Goal: Task Accomplishment & Management: Use online tool/utility

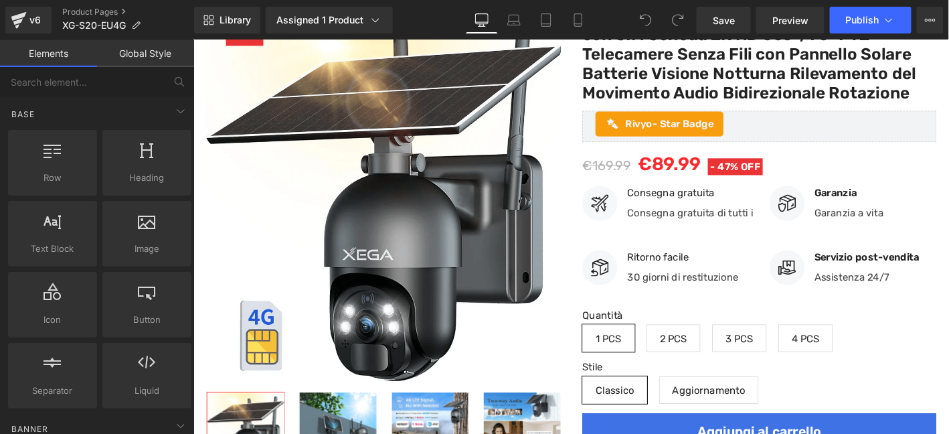
scroll to position [290, 0]
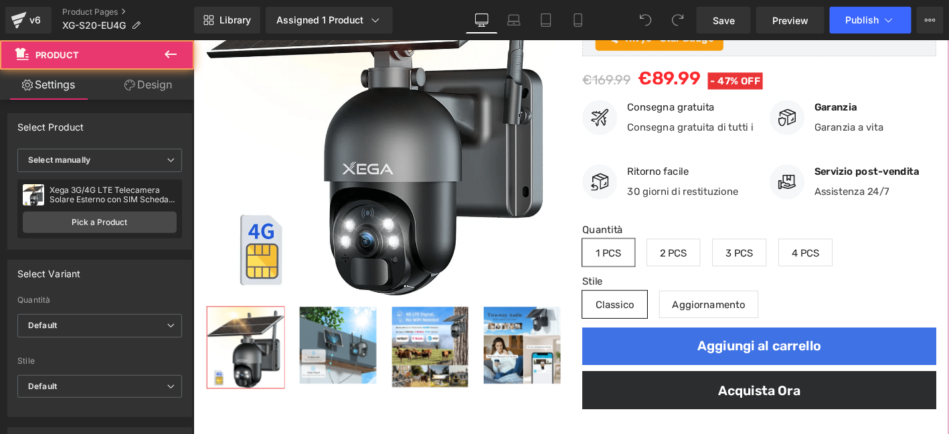
drag, startPoint x: 998, startPoint y: 62, endPoint x: 1001, endPoint y: 88, distance: 26.2
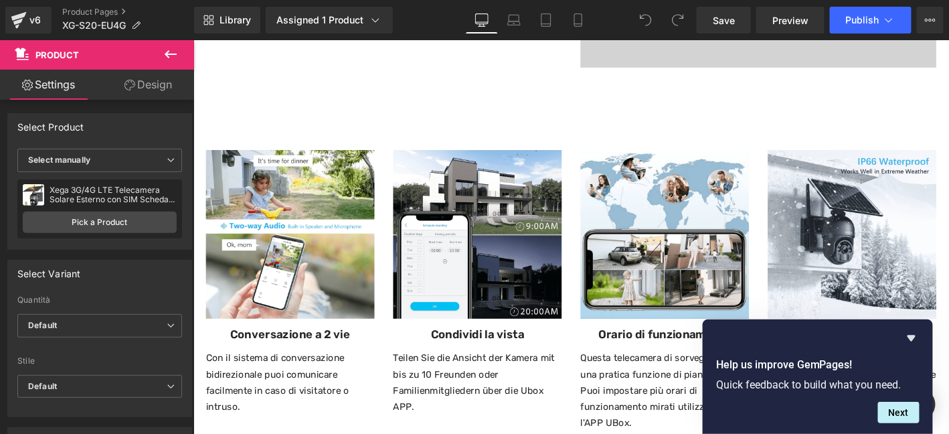
scroll to position [4857, 0]
click at [913, 335] on icon "Hide survey" at bounding box center [911, 338] width 8 height 6
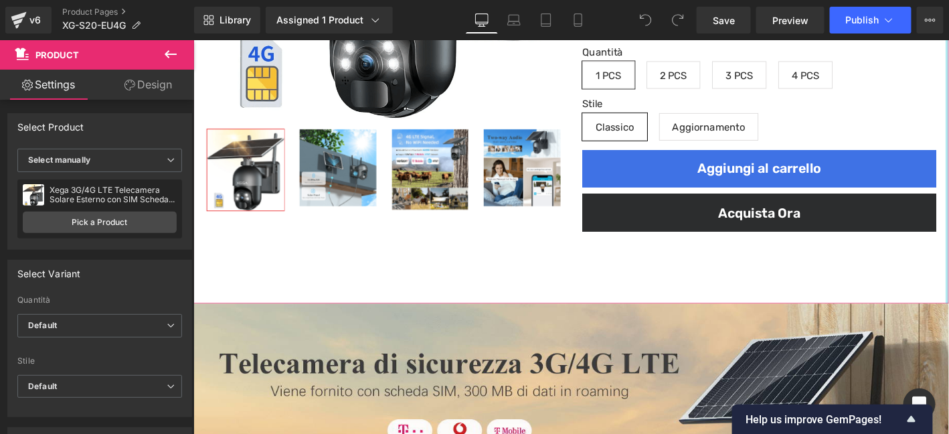
scroll to position [548, 0]
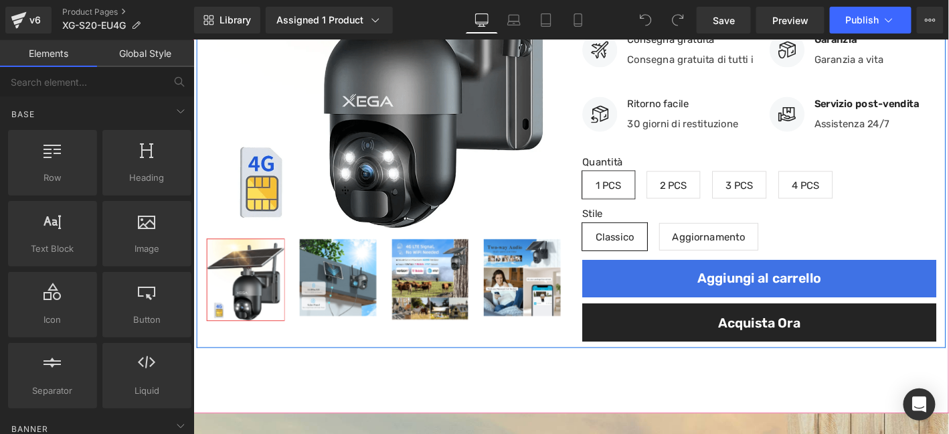
scroll to position [446, 0]
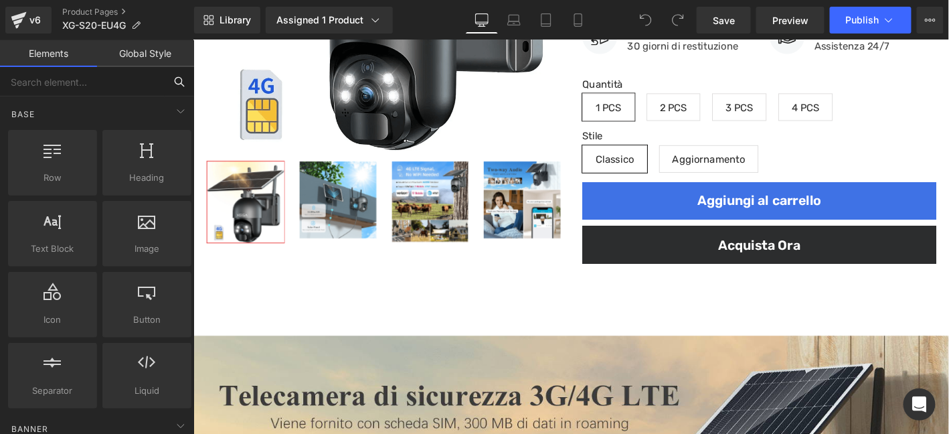
drag, startPoint x: 98, startPoint y: 81, endPoint x: 88, endPoint y: 80, distance: 9.4
click at [98, 81] on input "text" at bounding box center [82, 81] width 165 height 29
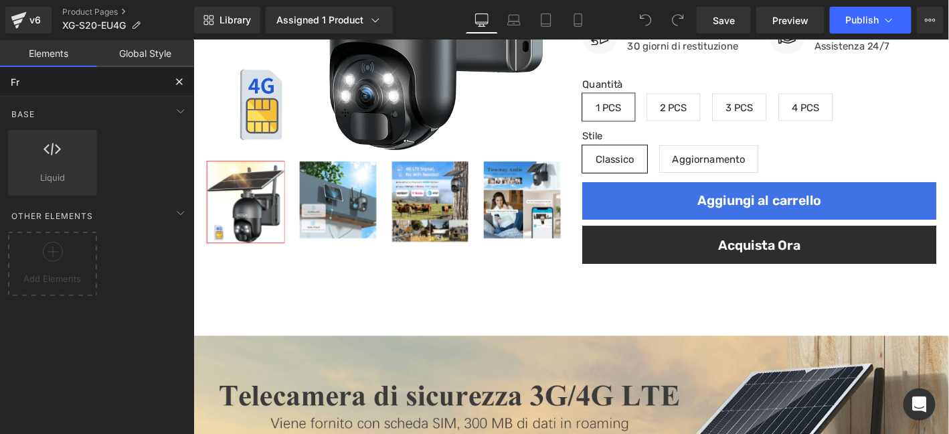
type input "Fre"
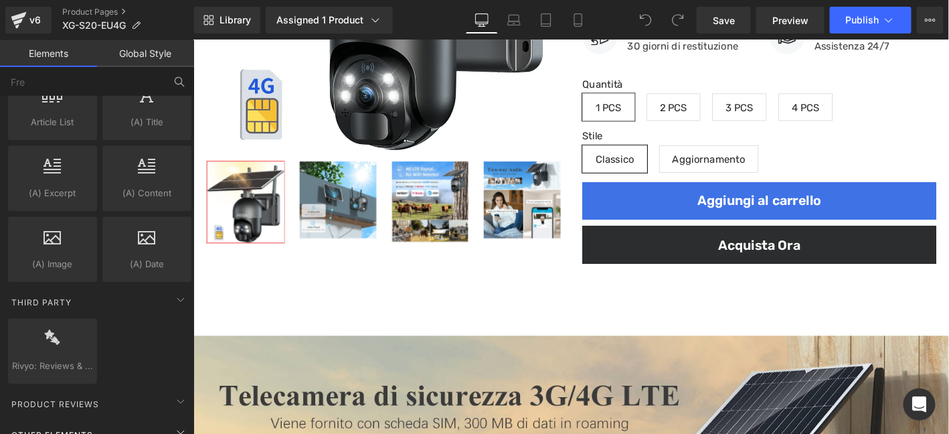
scroll to position [2664, 0]
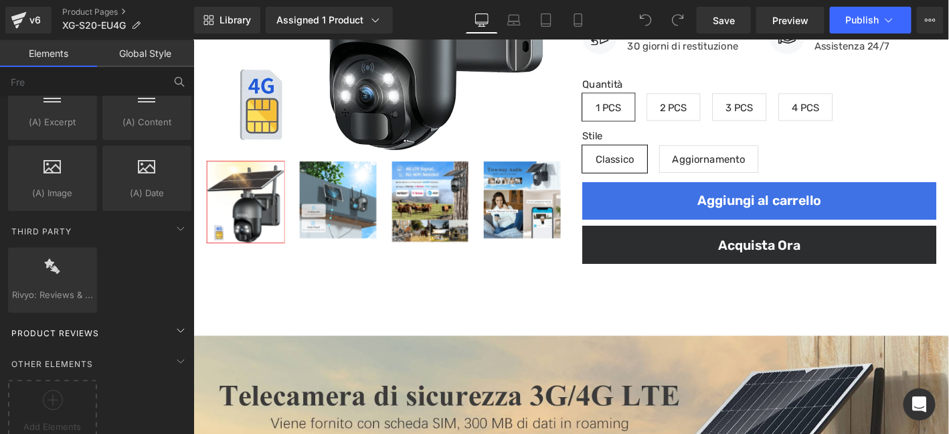
click at [133, 319] on div "Product Reviews" at bounding box center [99, 332] width 189 height 27
click at [117, 319] on div "Product Reviews" at bounding box center [99, 332] width 189 height 27
click at [122, 350] on div "Other Elements" at bounding box center [99, 363] width 189 height 27
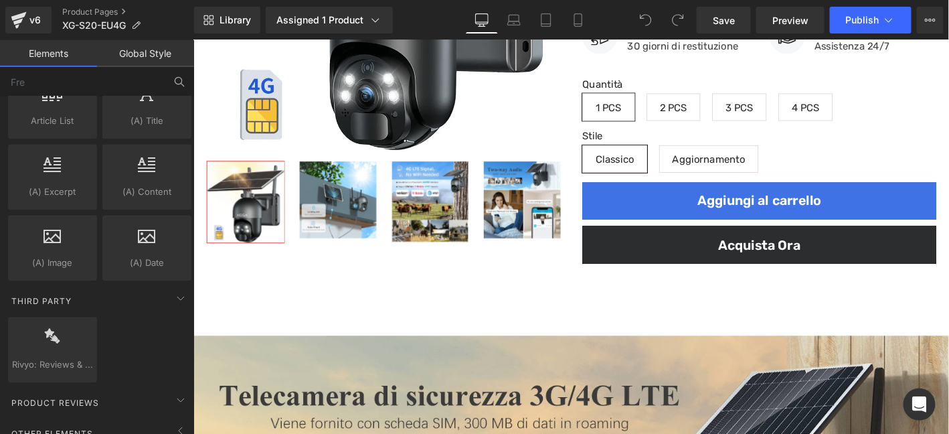
click at [232, 5] on div "Library Assigned 1 Product Product Preview Xega 3G/4G LTE Telecamera Solare Est…" at bounding box center [571, 20] width 755 height 40
click at [227, 16] on span "Library" at bounding box center [234, 20] width 31 height 12
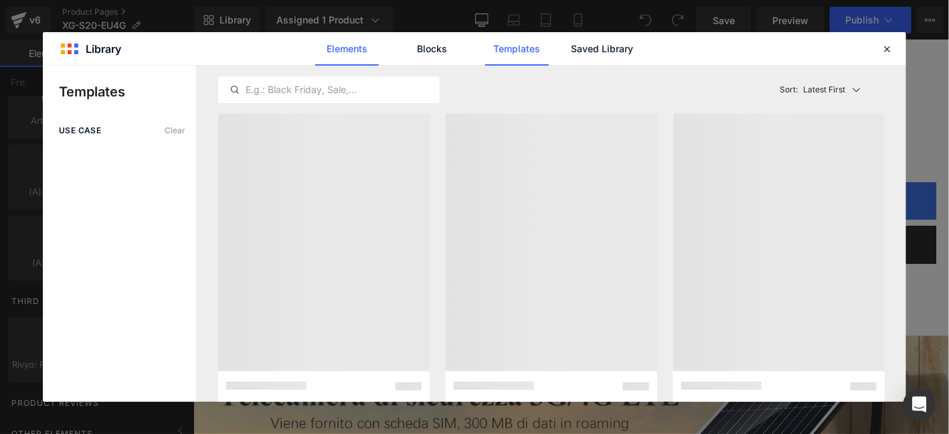
click at [365, 54] on link "Elements" at bounding box center [347, 48] width 64 height 33
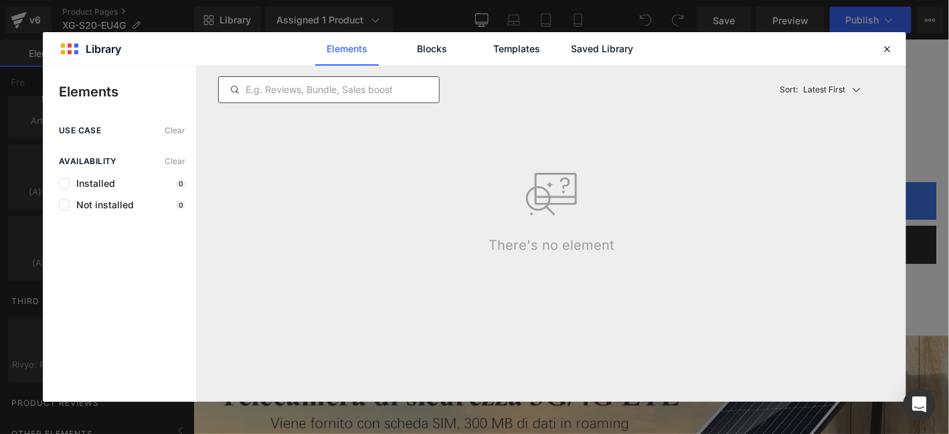
click at [365, 88] on input "text" at bounding box center [329, 90] width 220 height 16
click at [428, 54] on link "Blocks" at bounding box center [432, 48] width 64 height 33
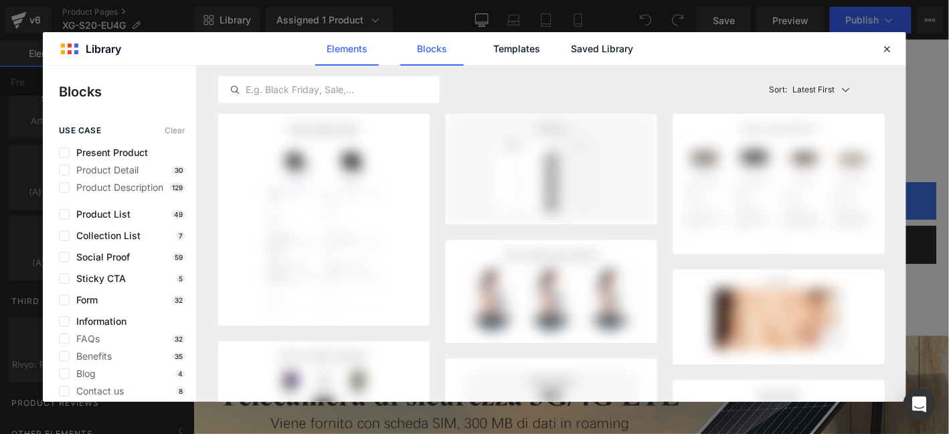
click at [364, 42] on link "Elements" at bounding box center [347, 48] width 64 height 33
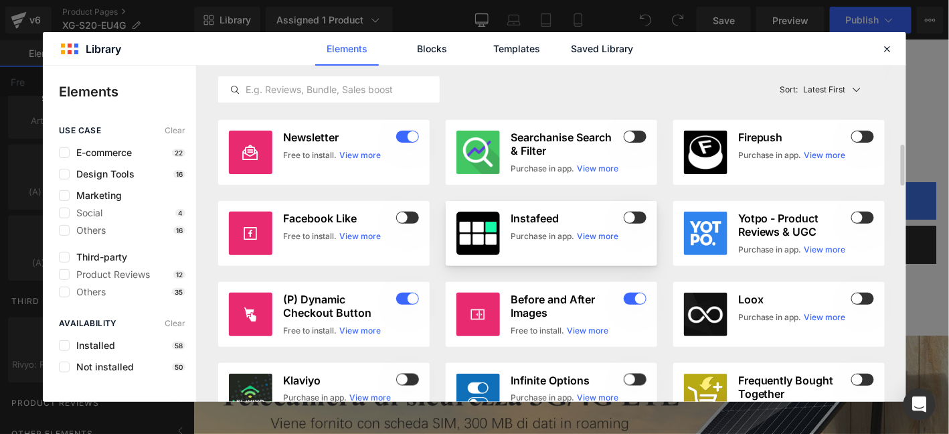
scroll to position [708, 0]
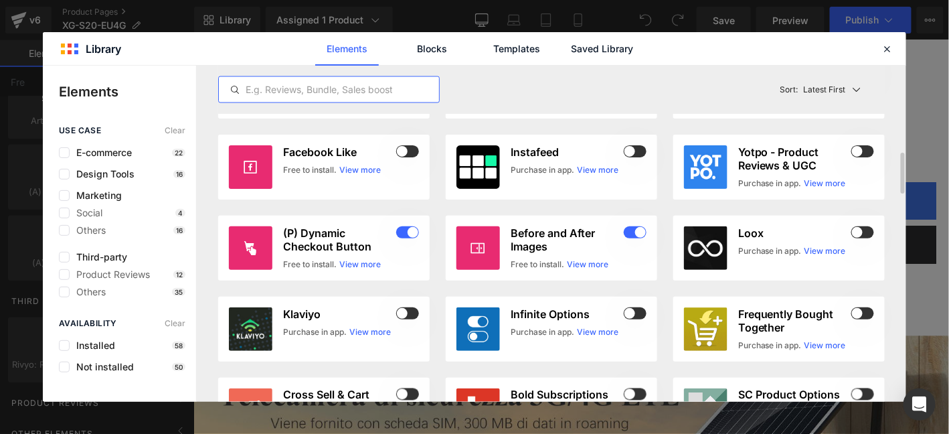
click at [362, 94] on input "text" at bounding box center [329, 90] width 220 height 16
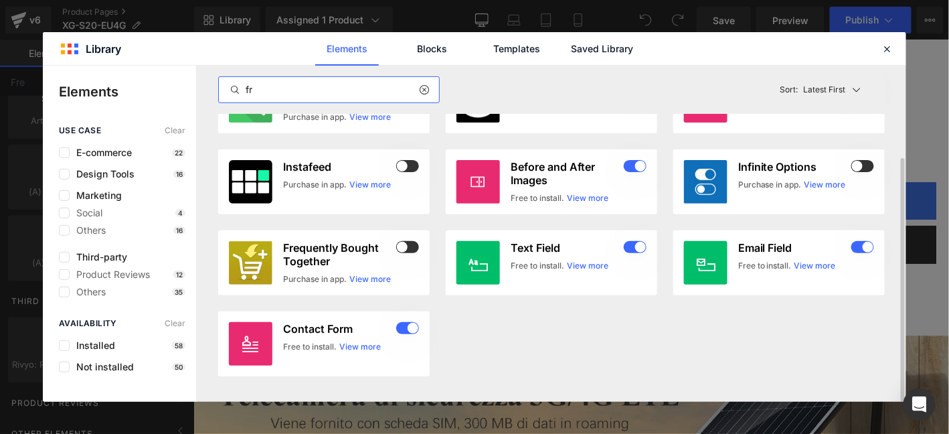
scroll to position [0, 0]
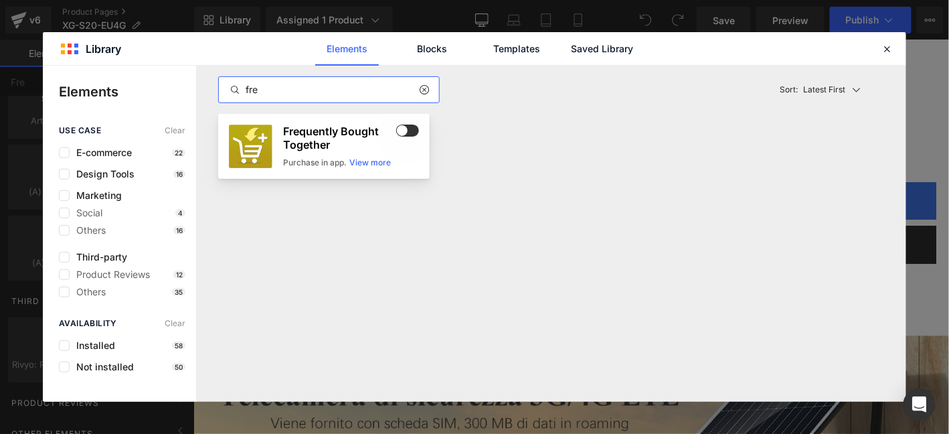
type input "fre"
click at [393, 133] on h3 "Frequently Bought Together" at bounding box center [338, 137] width 110 height 27
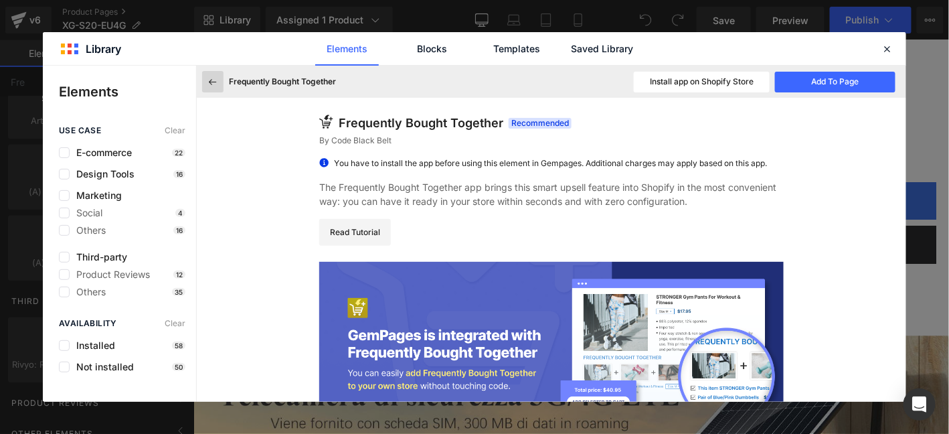
click at [215, 74] on button at bounding box center [212, 81] width 21 height 21
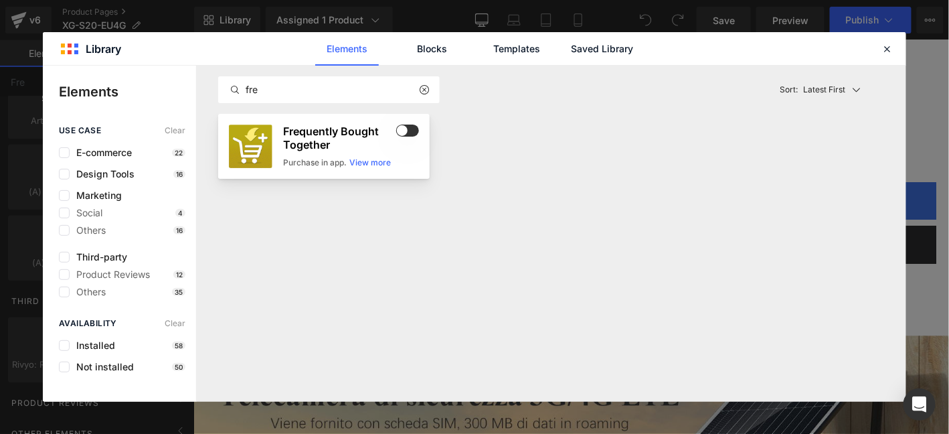
click at [410, 132] on span at bounding box center [407, 130] width 23 height 12
click at [893, 44] on icon at bounding box center [887, 49] width 12 height 12
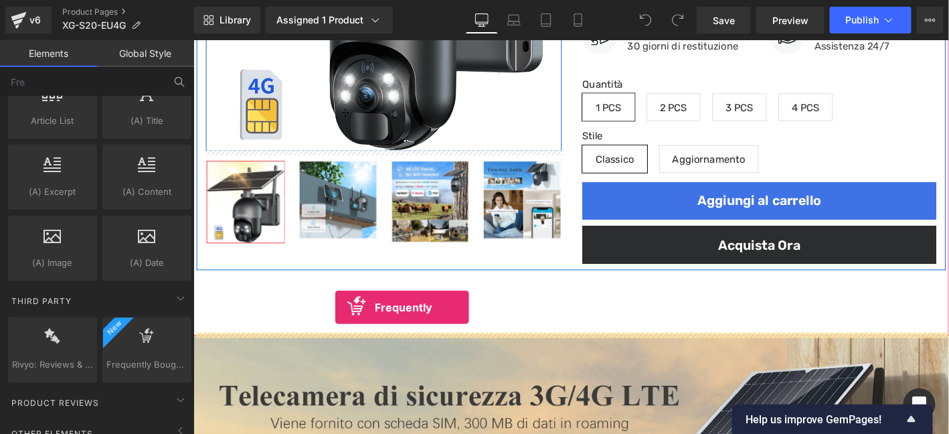
drag, startPoint x: 386, startPoint y: 365, endPoint x: 345, endPoint y: 325, distance: 57.3
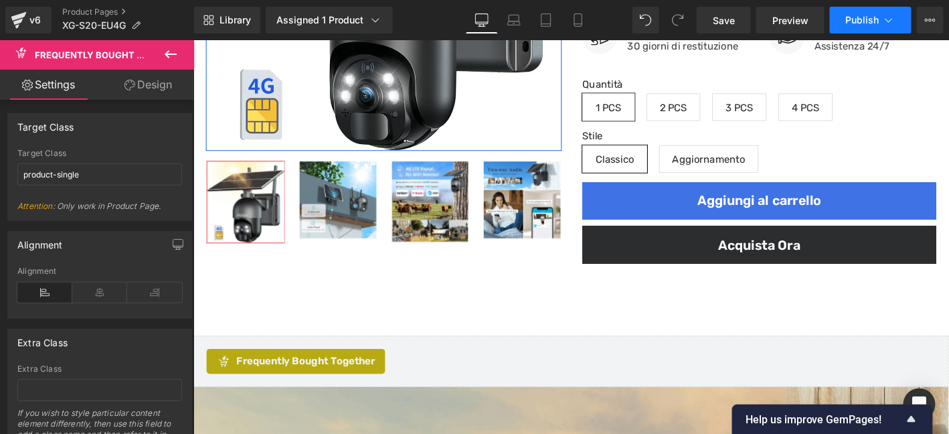
click at [859, 22] on span "Publish" at bounding box center [862, 20] width 33 height 11
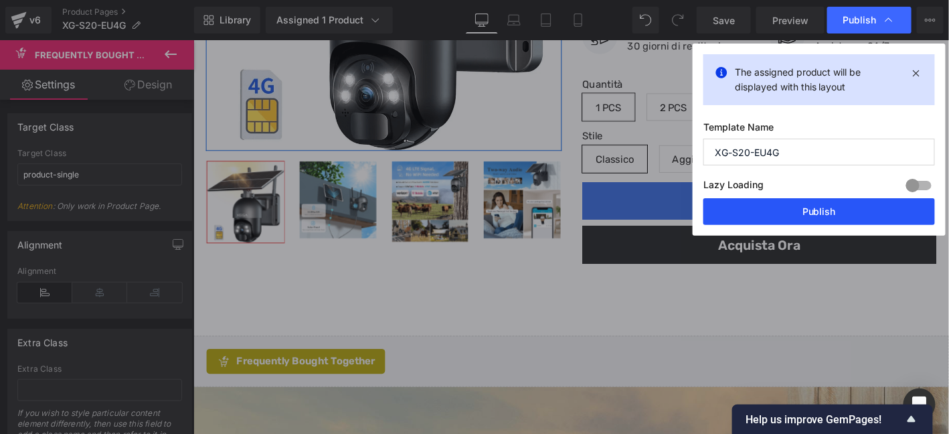
click at [831, 217] on button "Publish" at bounding box center [819, 211] width 232 height 27
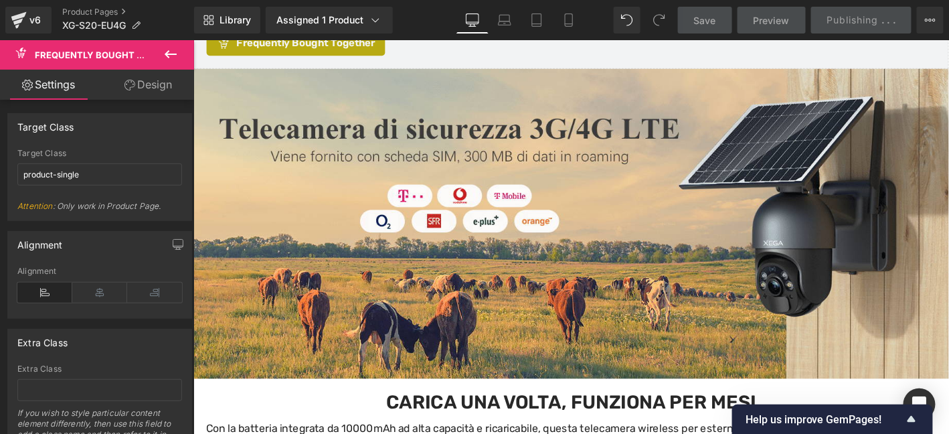
scroll to position [981, 0]
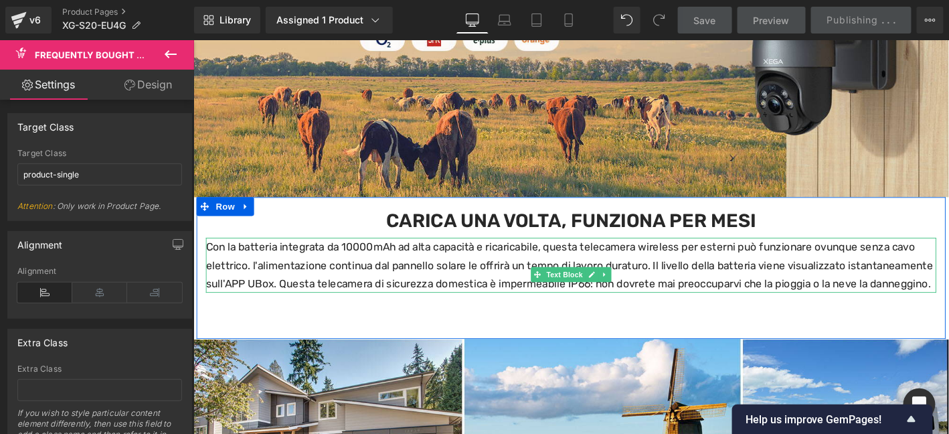
click at [369, 257] on p "Con la batteria integrata da 10000mAh ad alta capacità e ricaricabile, questa t…" at bounding box center [597, 280] width 783 height 59
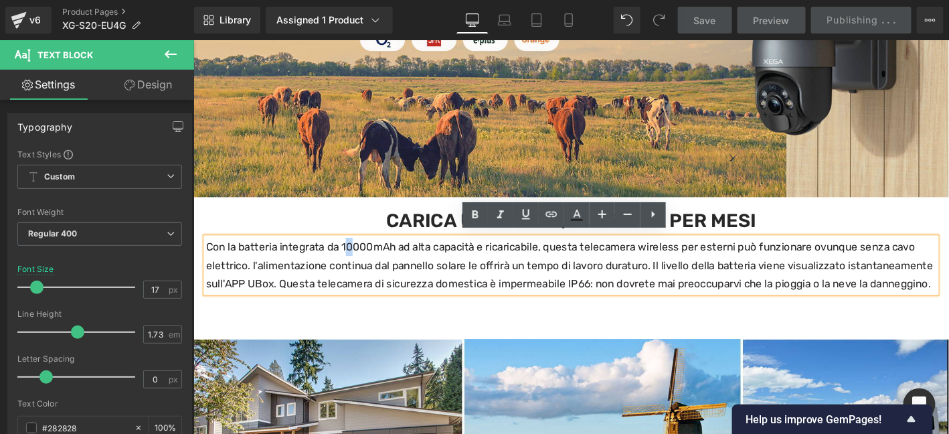
drag, startPoint x: 365, startPoint y: 251, endPoint x: 357, endPoint y: 251, distance: 8.0
click at [357, 251] on p "Con la batteria integrata da 10000mAh ad alta capacità e ricaricabile, questa t…" at bounding box center [597, 280] width 783 height 59
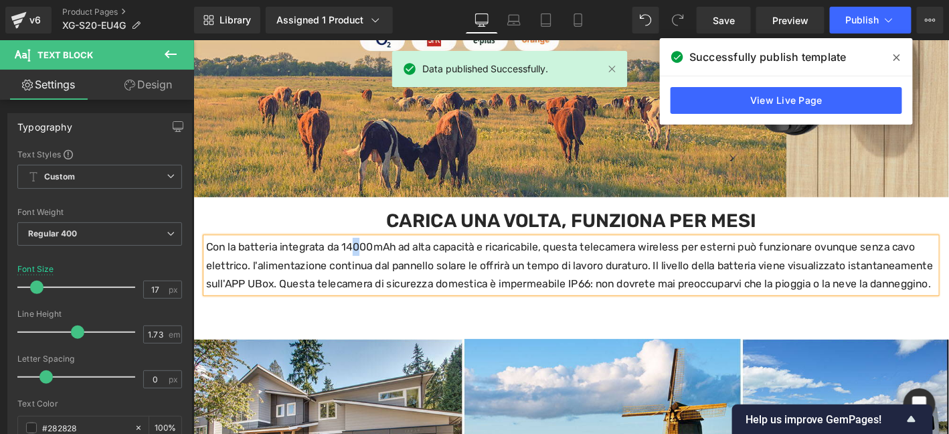
click at [372, 256] on p "Con la batteria integrata da 14000mAh ad alta capacità e ricaricabile, questa t…" at bounding box center [597, 280] width 783 height 59
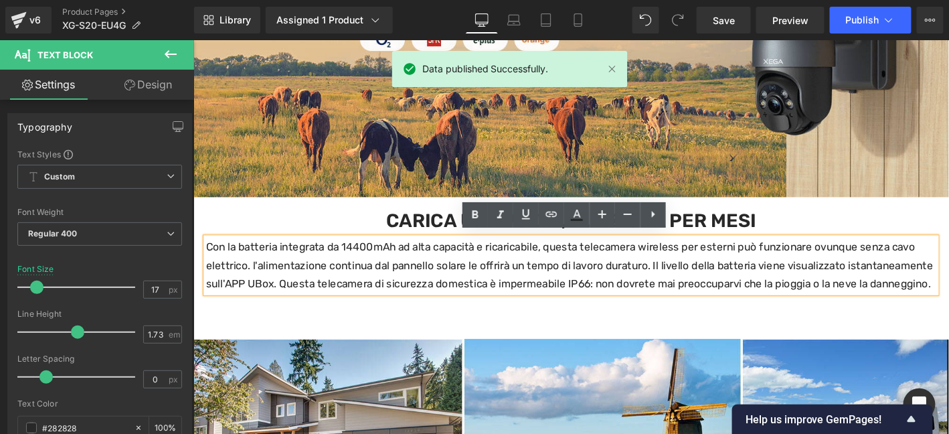
click at [460, 308] on p "Con la batteria integrata da 14400mAh ad alta capacità e ricaricabile, questa t…" at bounding box center [597, 280] width 783 height 59
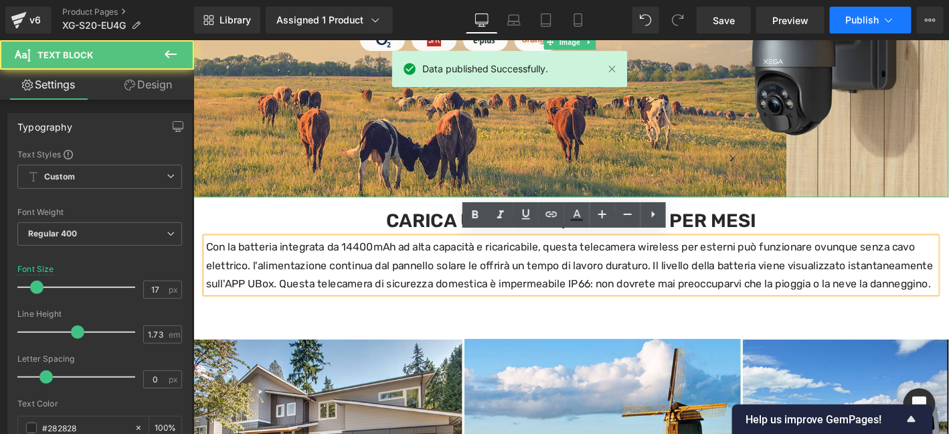
click at [867, 22] on span "Publish" at bounding box center [862, 20] width 33 height 11
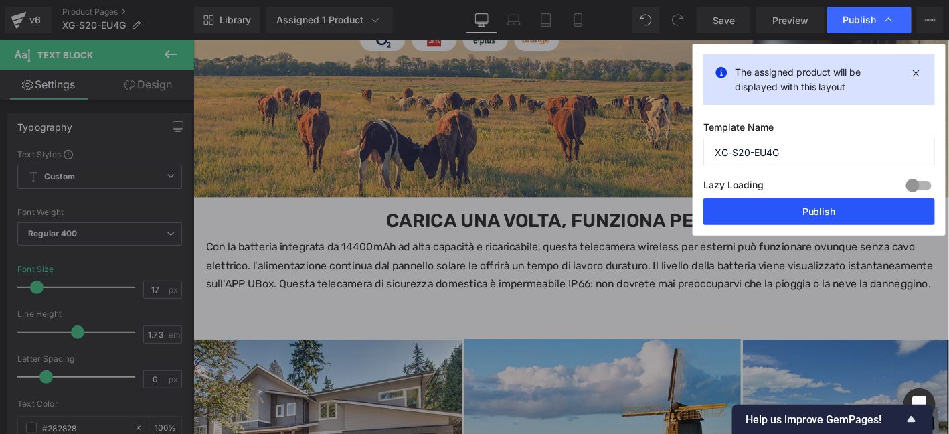
click at [841, 202] on button "Publish" at bounding box center [819, 211] width 232 height 27
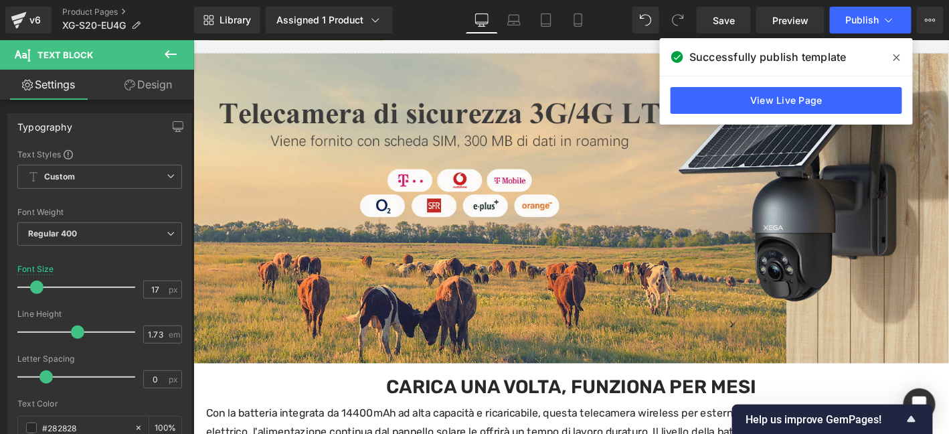
scroll to position [803, 0]
click at [889, 62] on span at bounding box center [896, 57] width 21 height 21
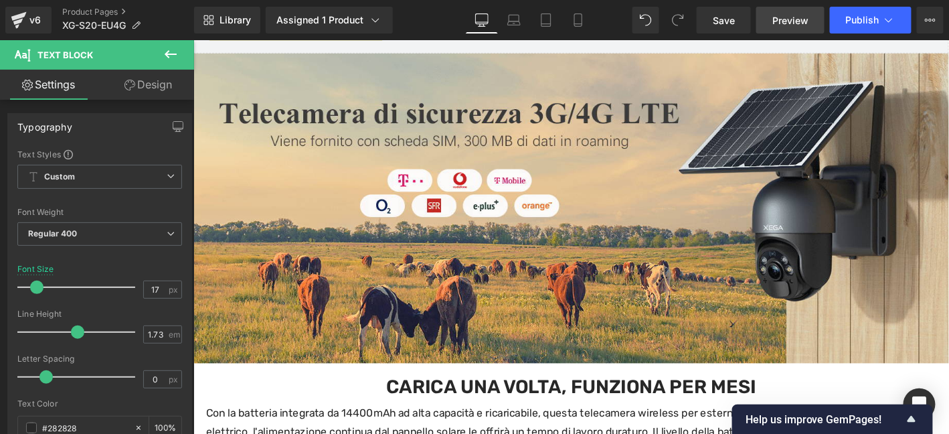
click at [795, 17] on span "Preview" at bounding box center [790, 20] width 36 height 14
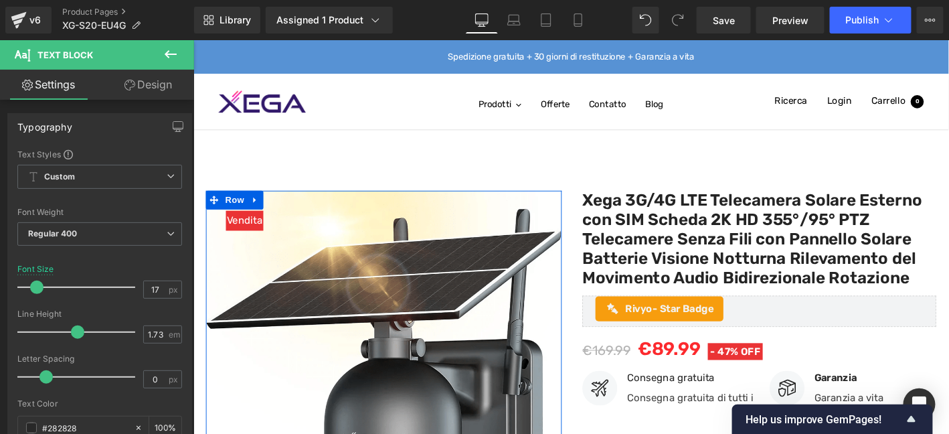
drag, startPoint x: 1001, startPoint y: 101, endPoint x: 1052, endPoint y: 74, distance: 57.5
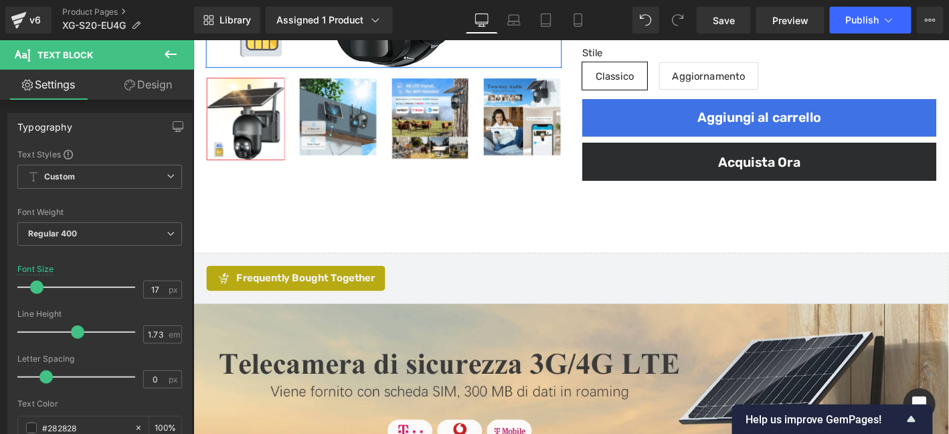
scroll to position [646, 0]
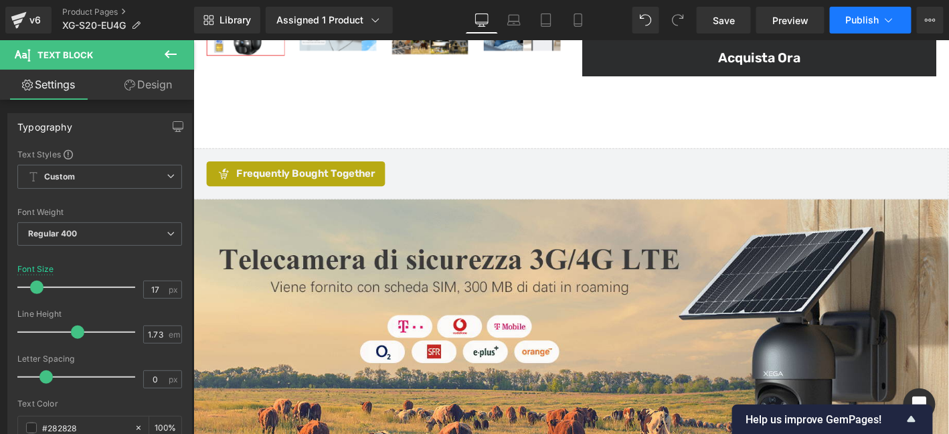
click at [863, 26] on button "Publish" at bounding box center [871, 20] width 82 height 27
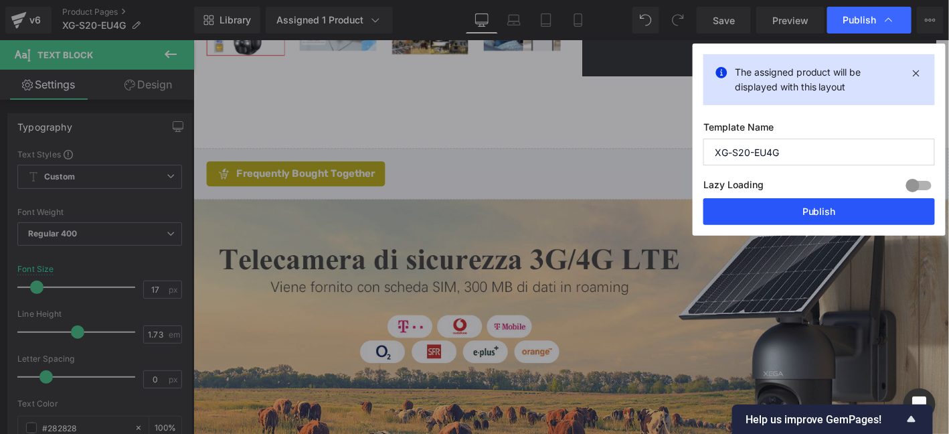
click at [830, 213] on button "Publish" at bounding box center [819, 211] width 232 height 27
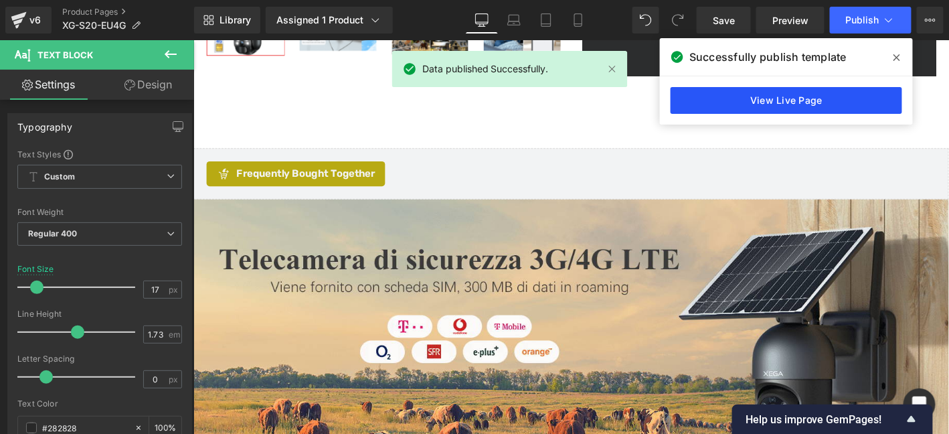
click at [778, 102] on link "View Live Page" at bounding box center [786, 100] width 232 height 27
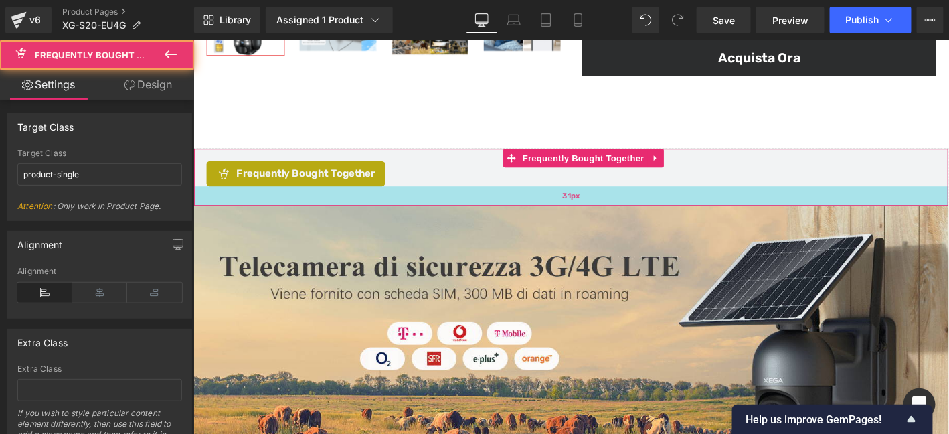
drag, startPoint x: 552, startPoint y: 205, endPoint x: 553, endPoint y: 213, distance: 8.8
click at [553, 213] on div "31px" at bounding box center [597, 206] width 808 height 21
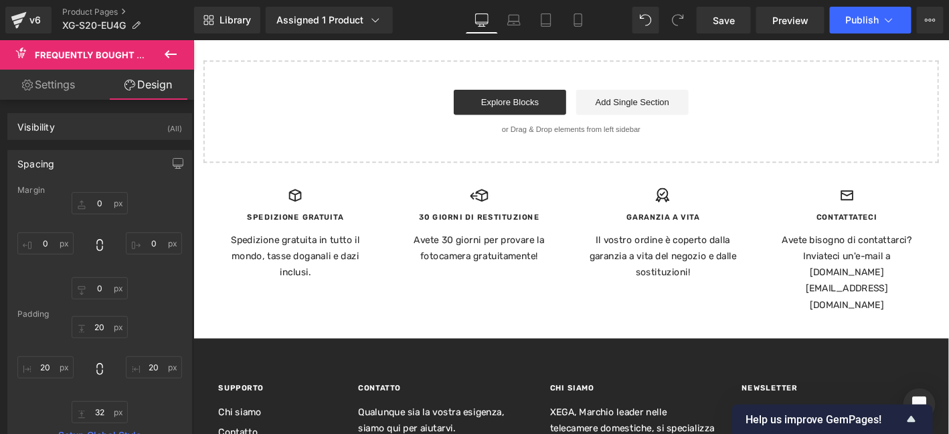
scroll to position [6699, 0]
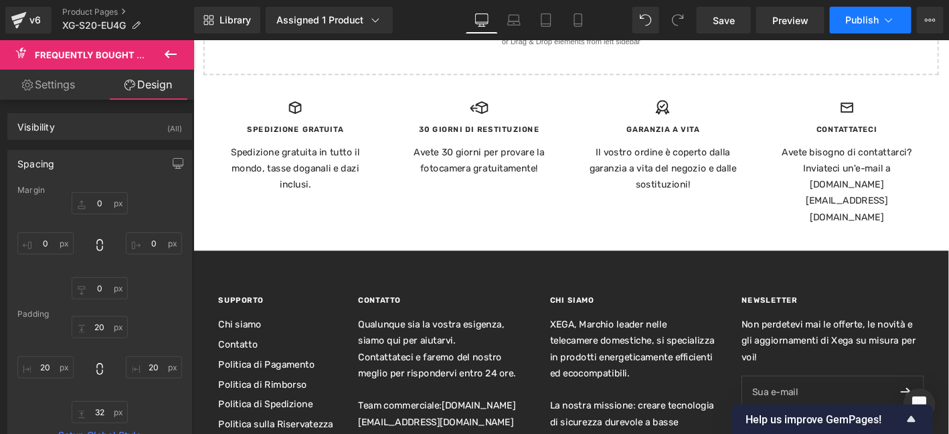
click at [848, 15] on span "Publish" at bounding box center [862, 20] width 33 height 11
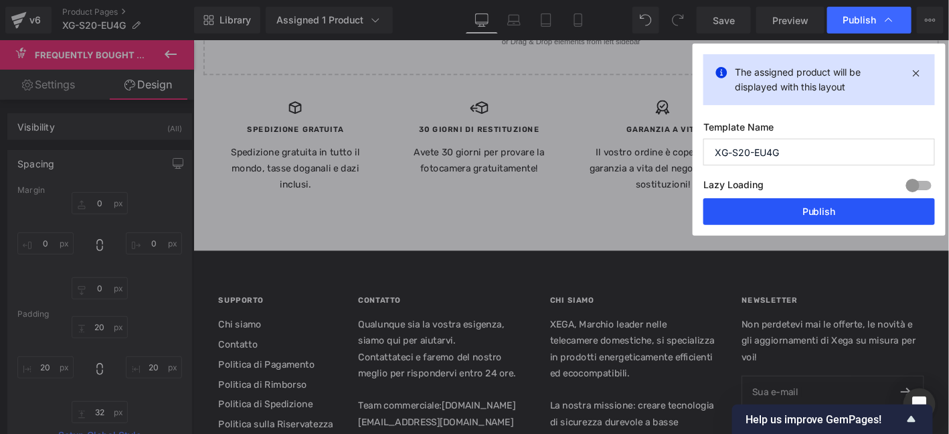
click at [825, 217] on button "Publish" at bounding box center [819, 211] width 232 height 27
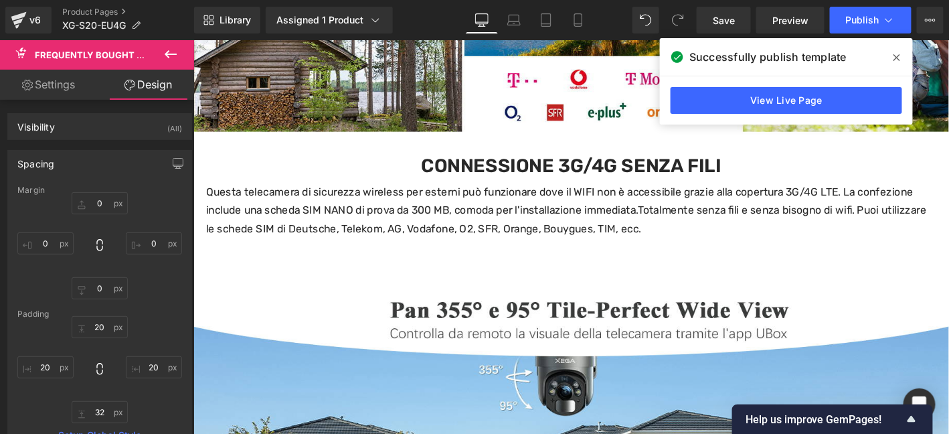
scroll to position [0, 0]
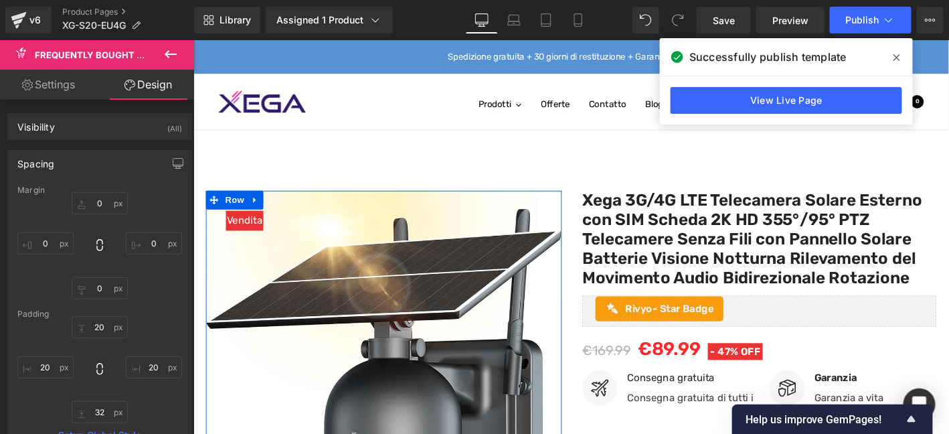
drag, startPoint x: 1001, startPoint y: 442, endPoint x: 1141, endPoint y: 62, distance: 405.6
click at [93, 11] on link "Product Pages" at bounding box center [128, 12] width 132 height 11
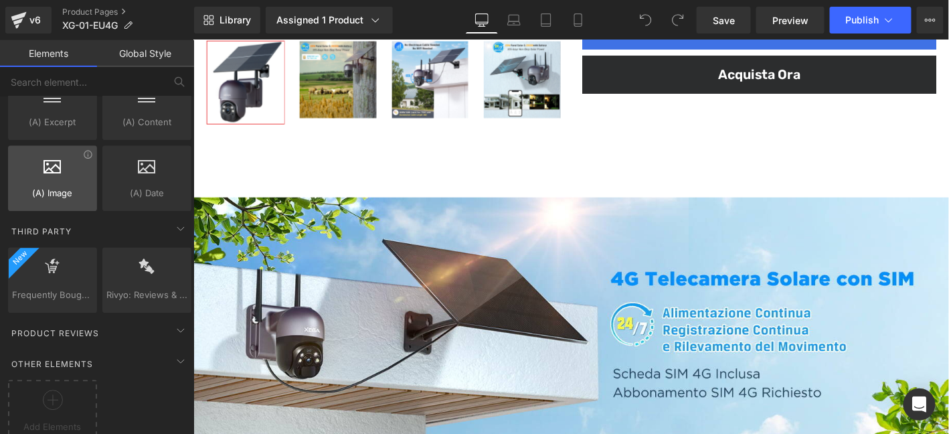
scroll to position [2664, 0]
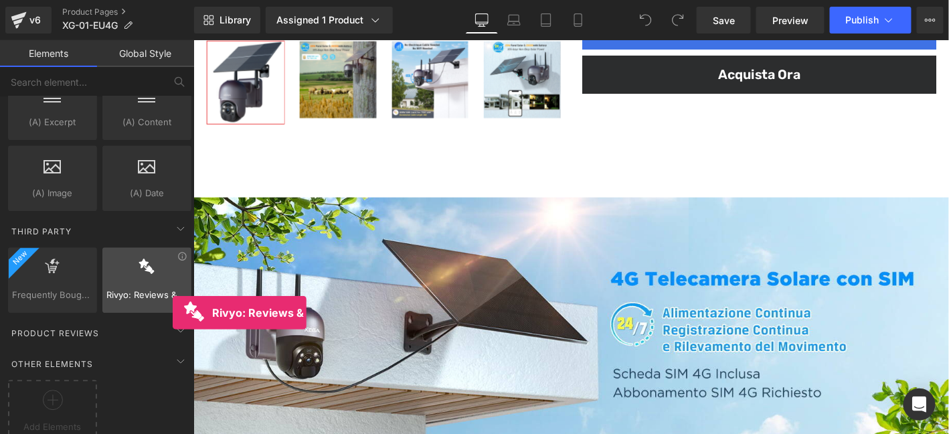
click at [173, 288] on span "Rivyo: Reviews & Loyalty" at bounding box center [146, 295] width 81 height 14
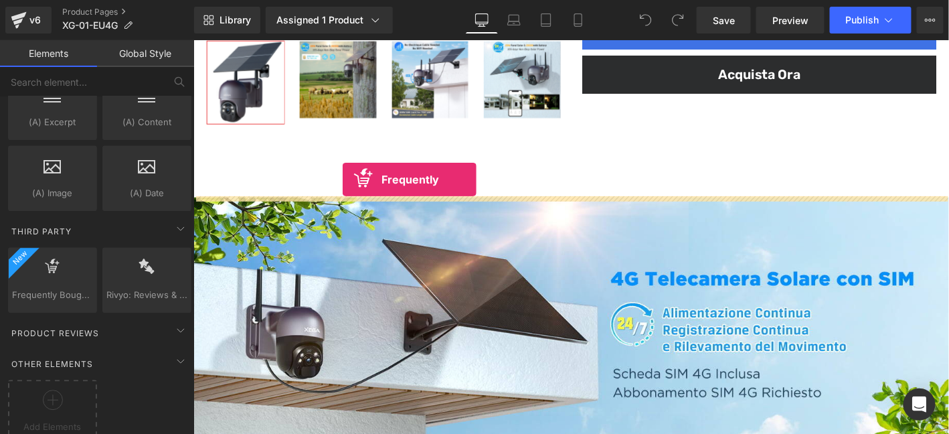
drag, startPoint x: 244, startPoint y: 313, endPoint x: 352, endPoint y: 189, distance: 165.0
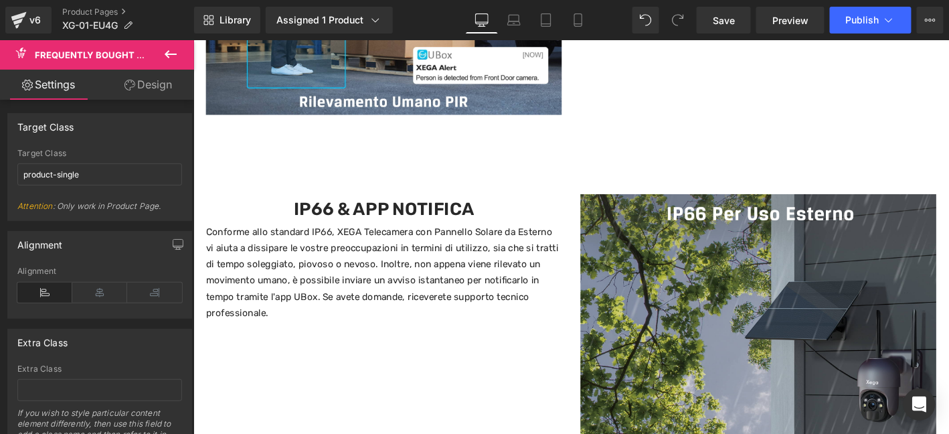
scroll to position [5687, 0]
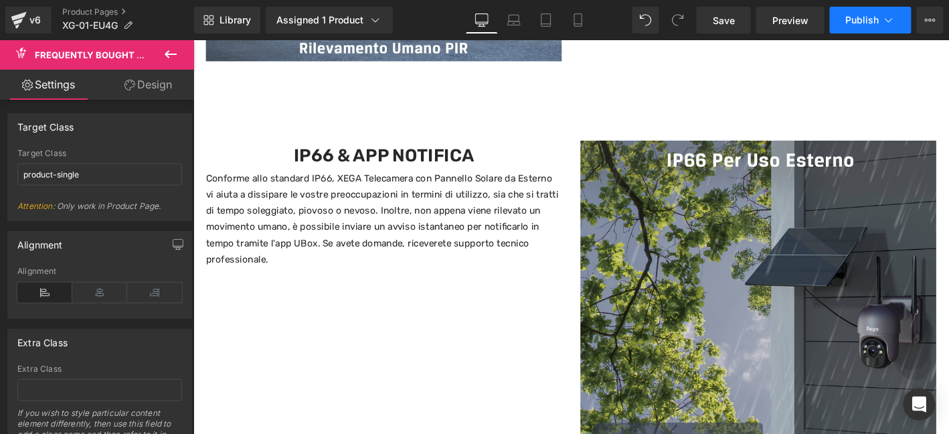
click at [877, 18] on span "Publish" at bounding box center [862, 20] width 33 height 11
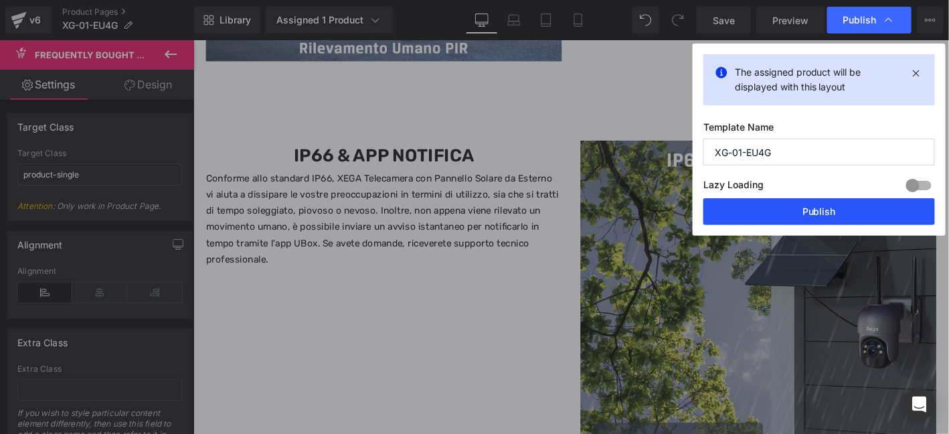
click at [852, 209] on button "Publish" at bounding box center [819, 211] width 232 height 27
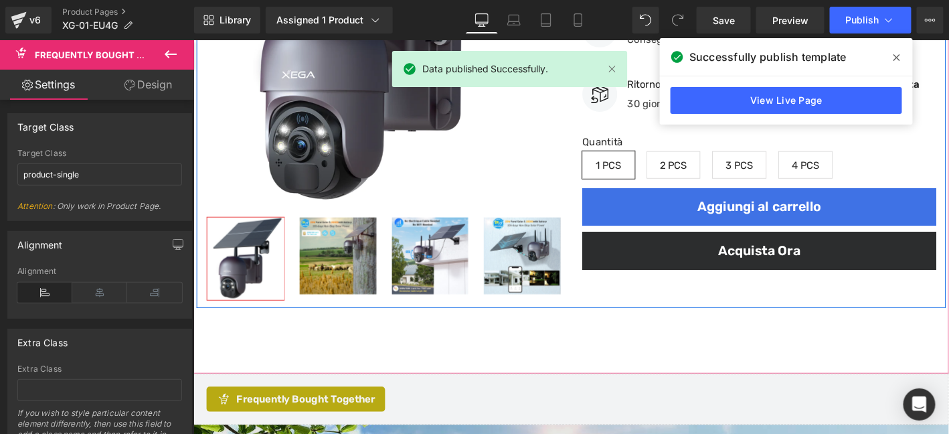
scroll to position [513, 0]
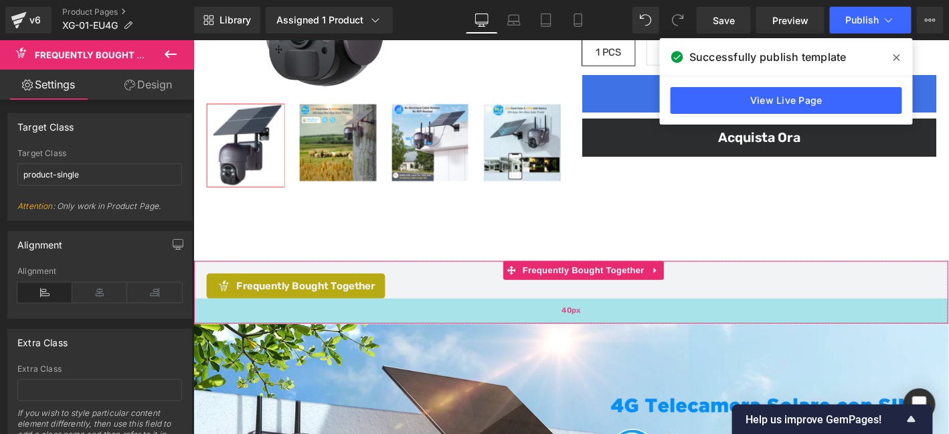
drag, startPoint x: 606, startPoint y: 326, endPoint x: 608, endPoint y: 341, distance: 14.9
click at [608, 341] on div "40px" at bounding box center [597, 329] width 808 height 27
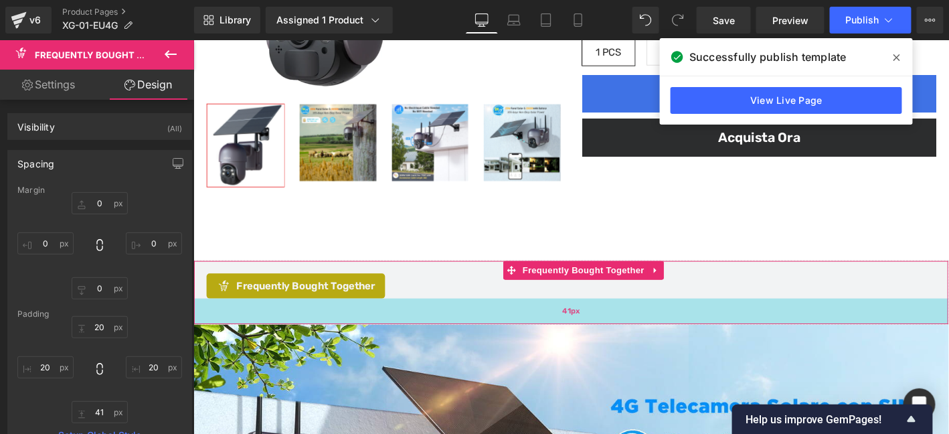
drag, startPoint x: 705, startPoint y: 339, endPoint x: 711, endPoint y: 331, distance: 9.7
click at [706, 338] on div "41px" at bounding box center [597, 329] width 808 height 27
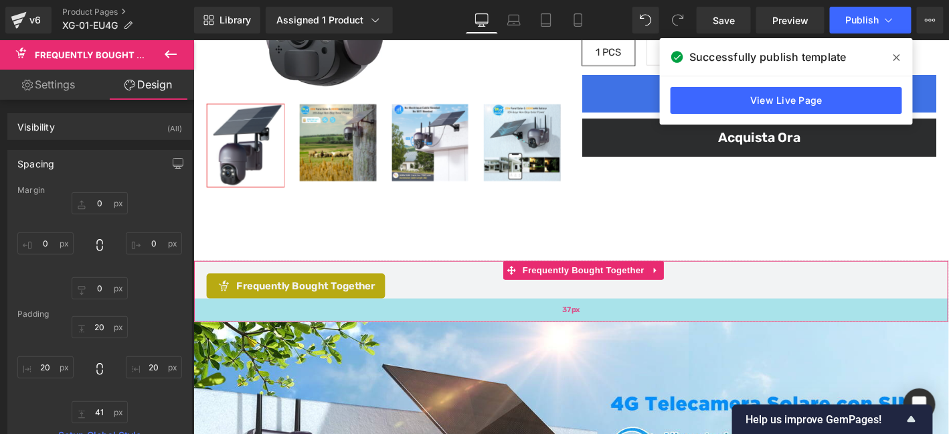
click at [711, 331] on div "37px" at bounding box center [597, 328] width 808 height 25
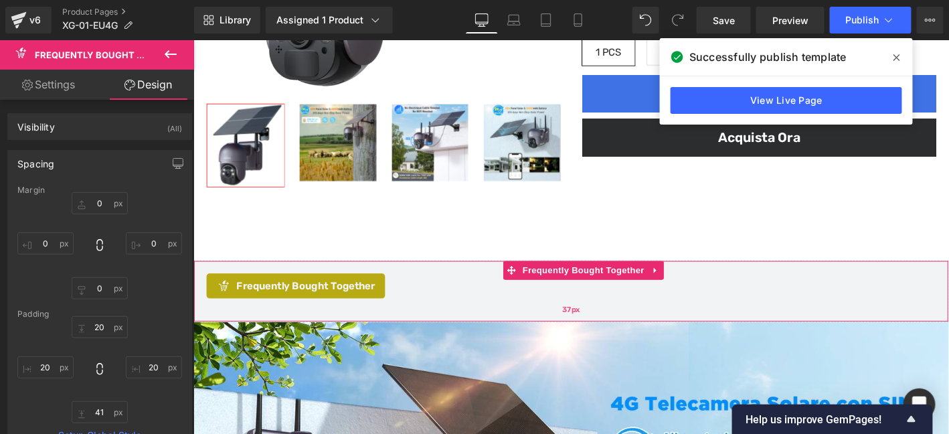
click at [711, 326] on div "37px" at bounding box center [597, 328] width 808 height 25
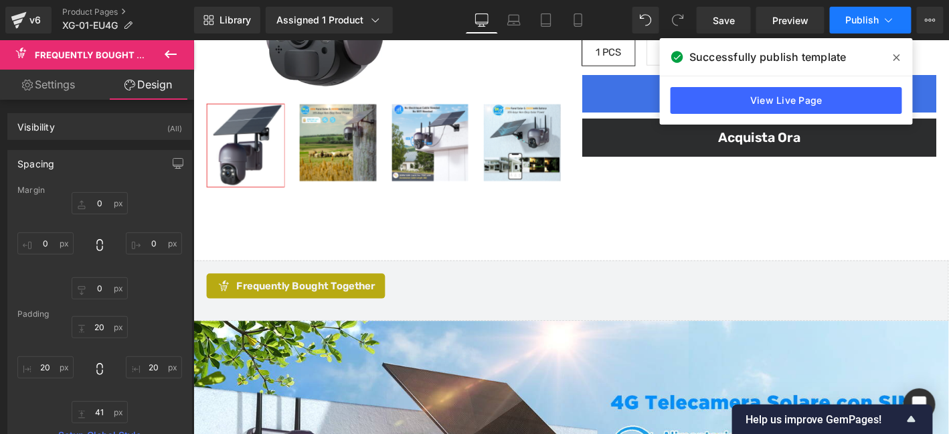
click at [856, 21] on span "Publish" at bounding box center [862, 20] width 33 height 11
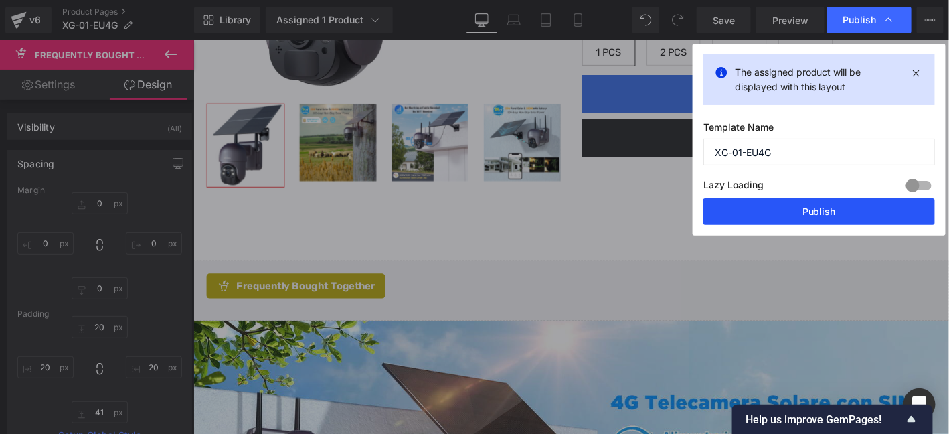
click at [826, 222] on button "Publish" at bounding box center [819, 211] width 232 height 27
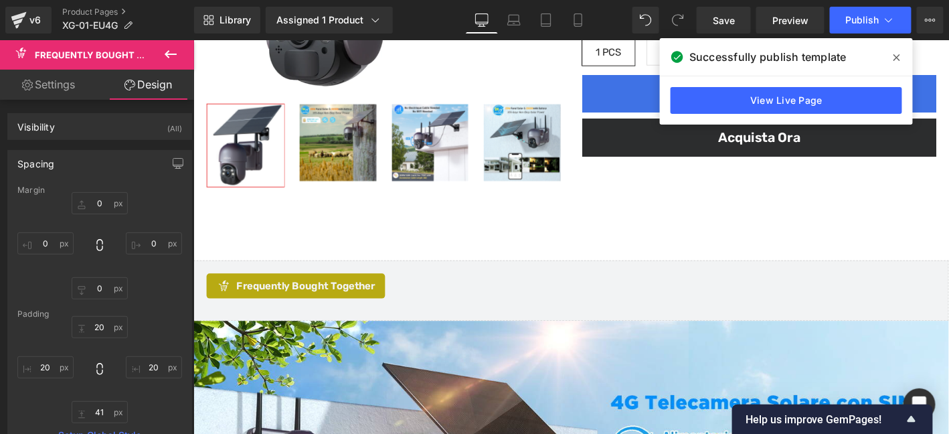
click at [859, 34] on div "Library Assigned 1 Product Product Preview Xega Telecamera con SIM 4G da Estern…" at bounding box center [571, 20] width 755 height 40
click at [870, 24] on span "Publish" at bounding box center [862, 20] width 33 height 11
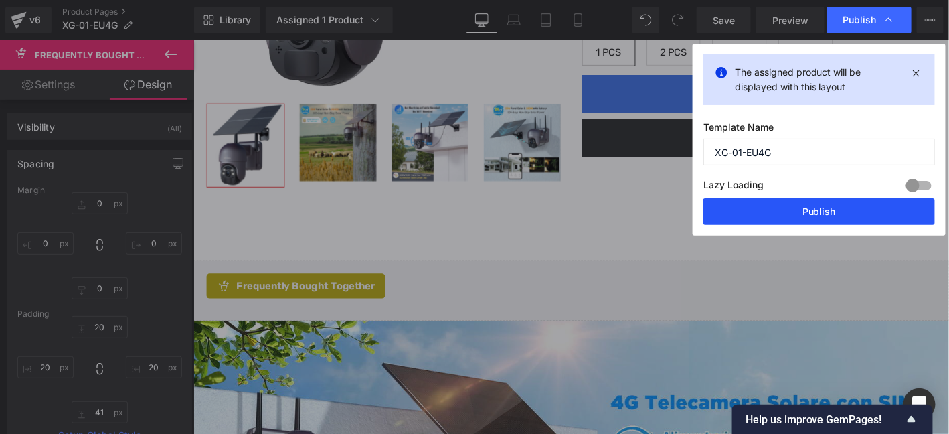
click at [838, 211] on button "Publish" at bounding box center [819, 211] width 232 height 27
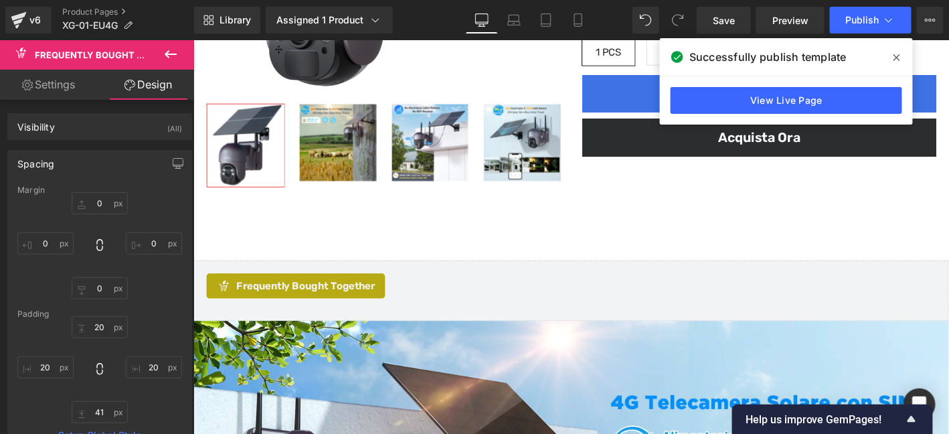
click at [774, 86] on div "View Live Page" at bounding box center [786, 100] width 253 height 48
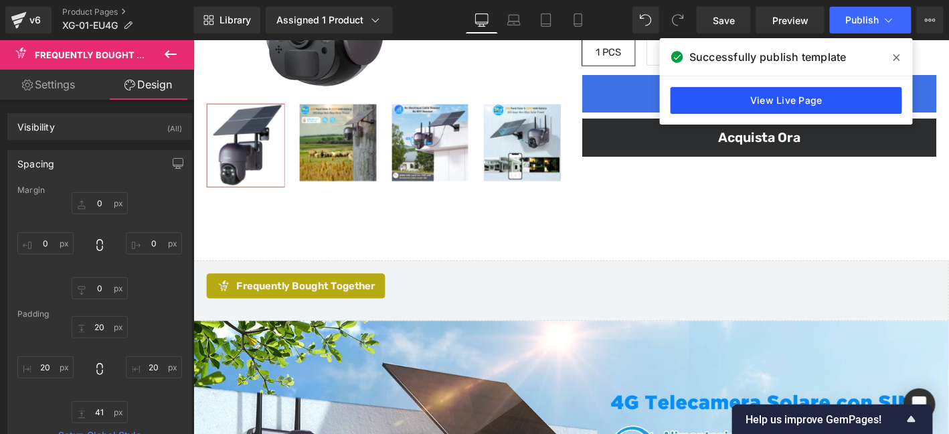
click at [778, 102] on link "View Live Page" at bounding box center [786, 100] width 232 height 27
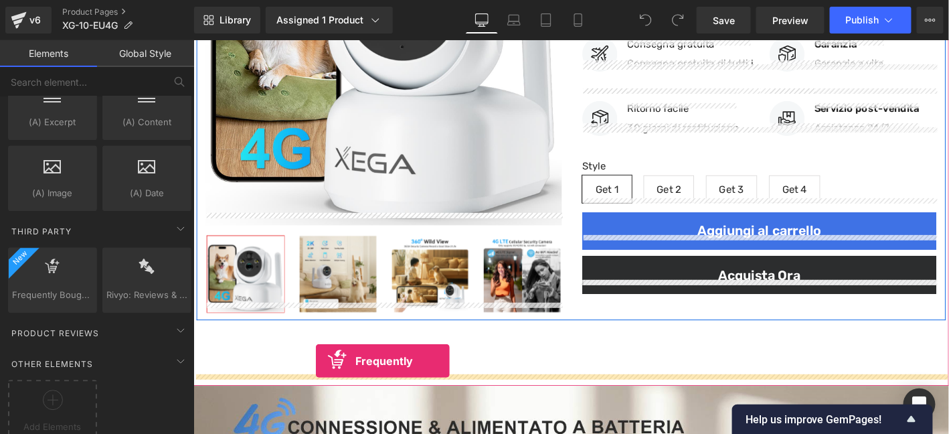
scroll to position [357, 0]
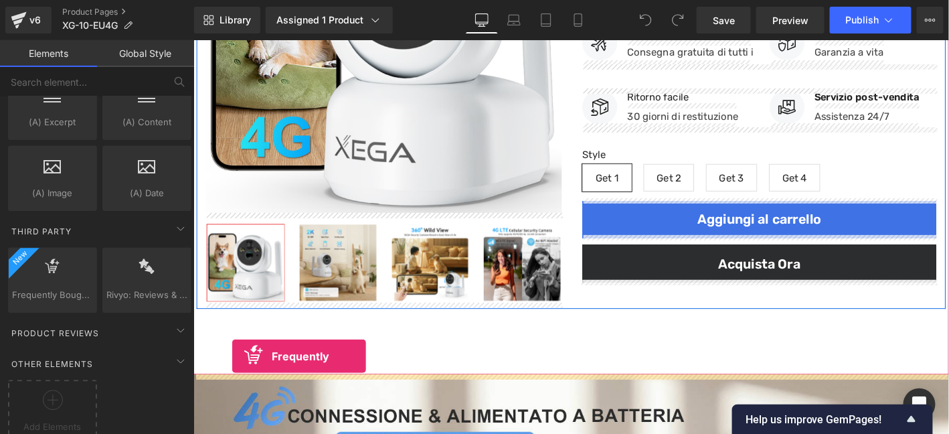
drag, startPoint x: 369, startPoint y: 325, endPoint x: 234, endPoint y: 378, distance: 144.8
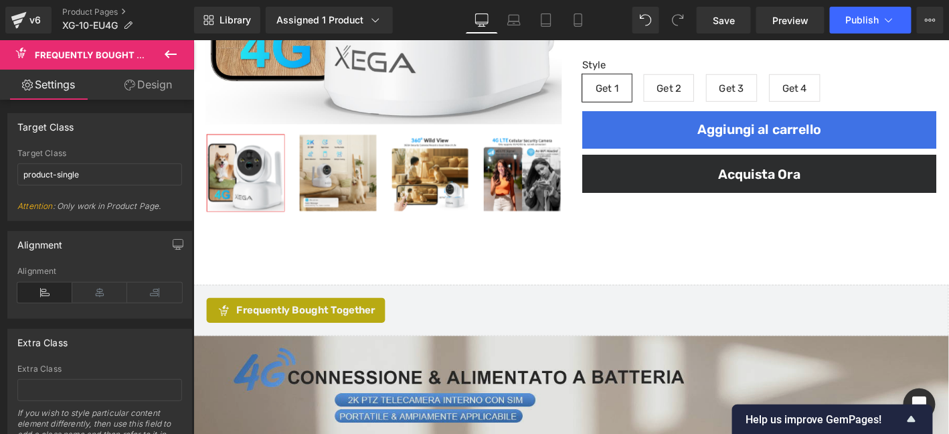
scroll to position [513, 0]
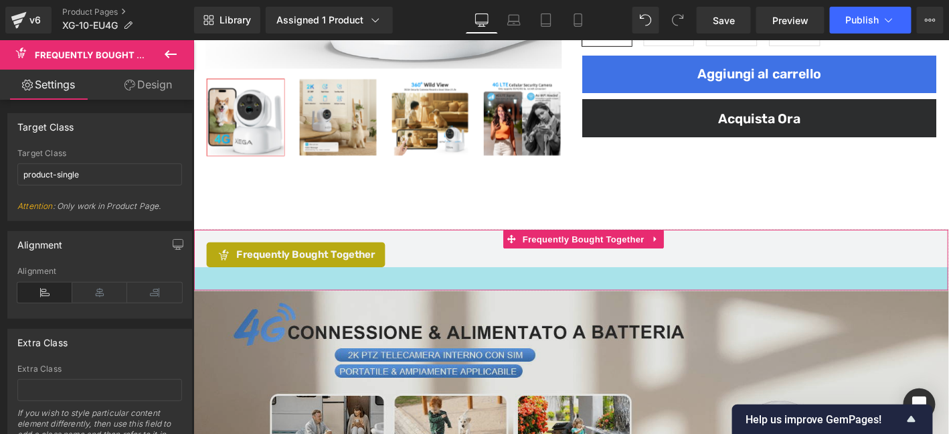
click at [479, 306] on div "37px" at bounding box center [597, 294] width 808 height 25
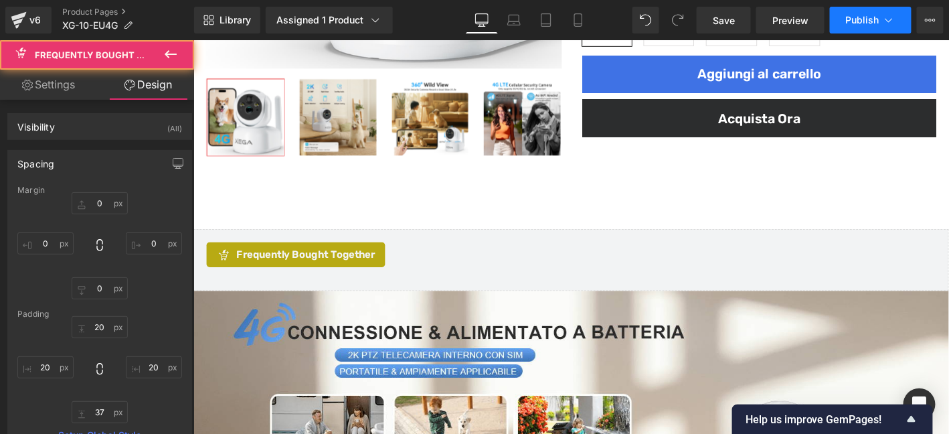
click at [856, 7] on button "Publish" at bounding box center [871, 20] width 82 height 27
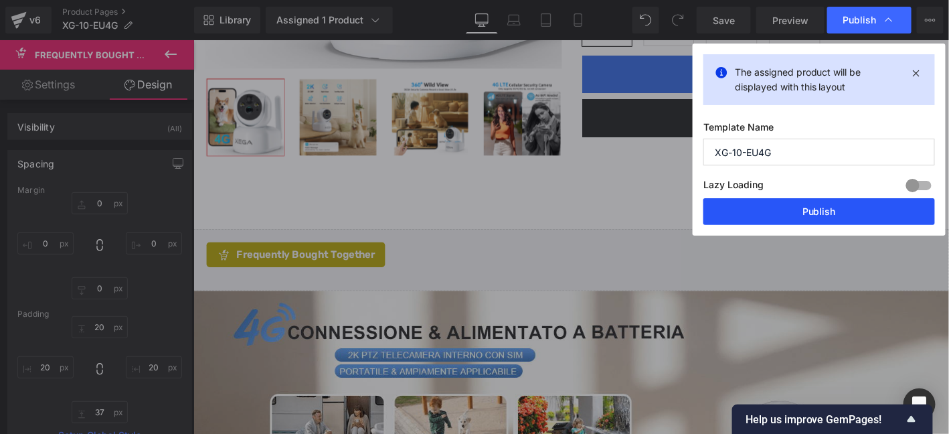
click at [856, 206] on button "Publish" at bounding box center [819, 211] width 232 height 27
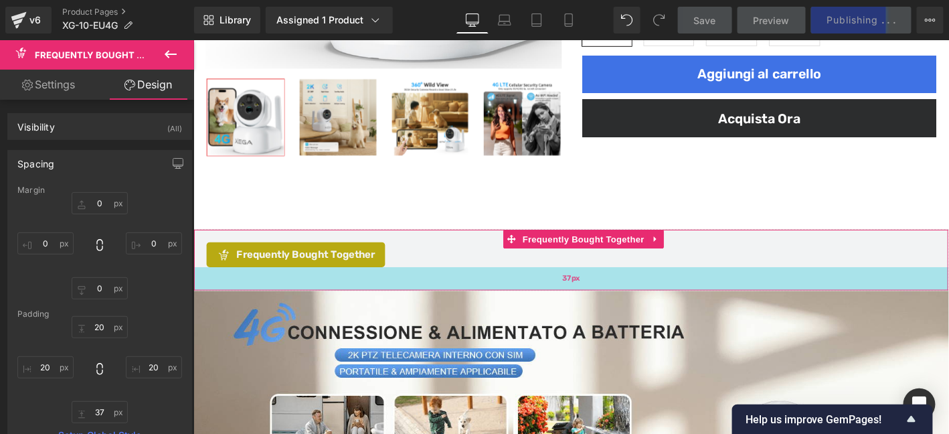
type input "37px"
click at [948, 282] on div "37px" at bounding box center [597, 294] width 808 height 25
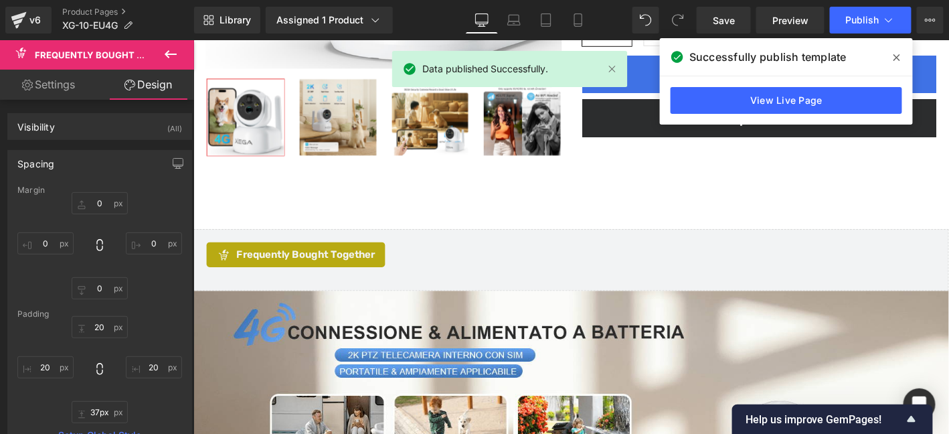
click at [899, 58] on icon at bounding box center [896, 57] width 7 height 11
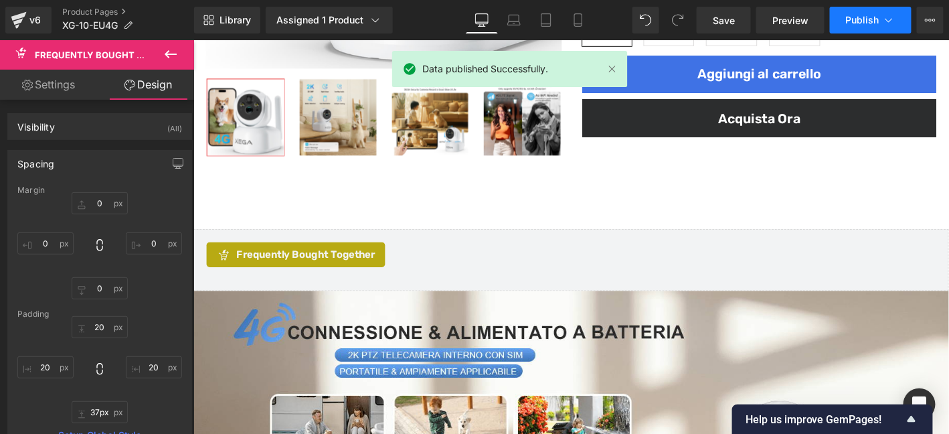
click at [859, 16] on span "Publish" at bounding box center [862, 20] width 33 height 11
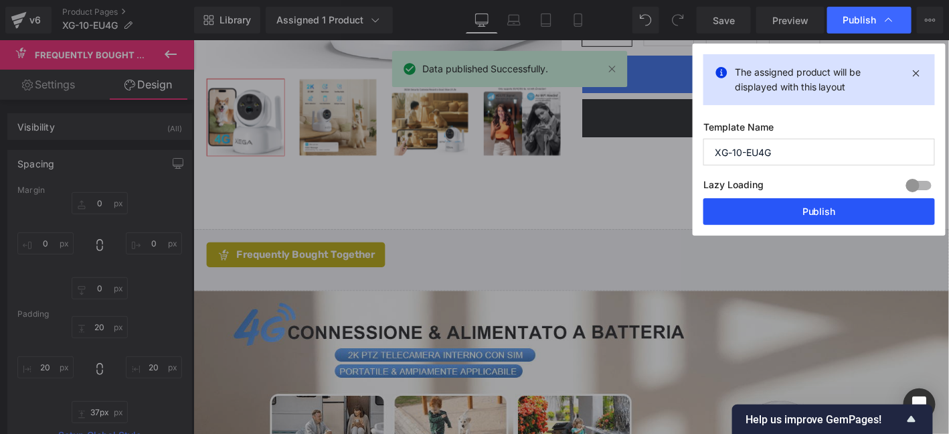
click at [886, 202] on button "Publish" at bounding box center [819, 211] width 232 height 27
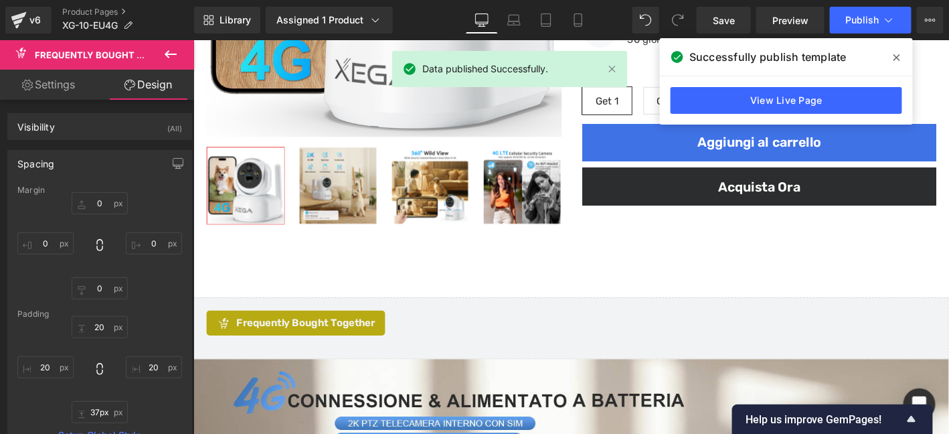
scroll to position [334, 0]
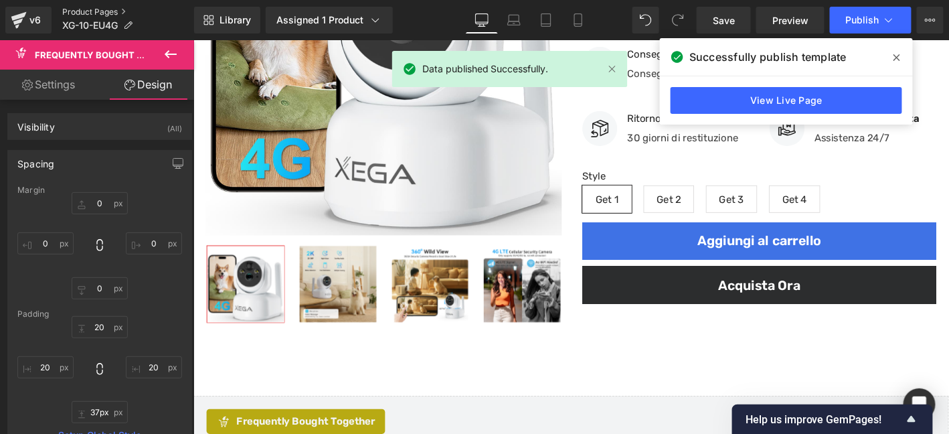
click at [100, 11] on link "Product Pages" at bounding box center [128, 12] width 132 height 11
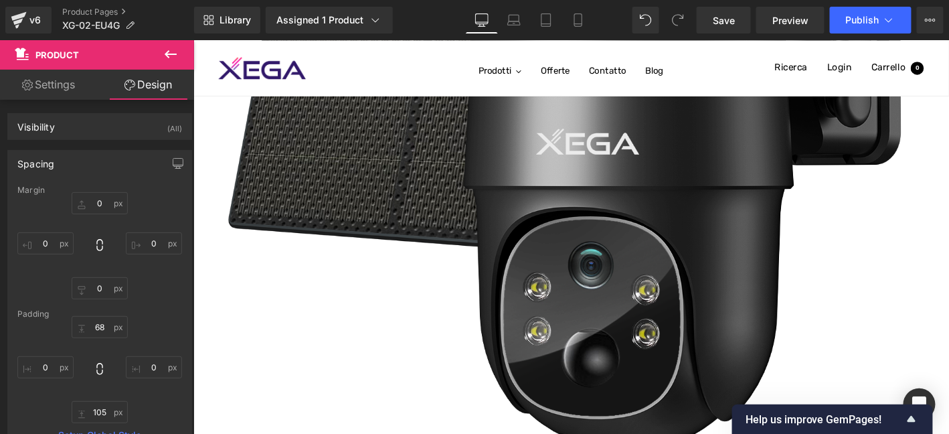
scroll to position [579, 0]
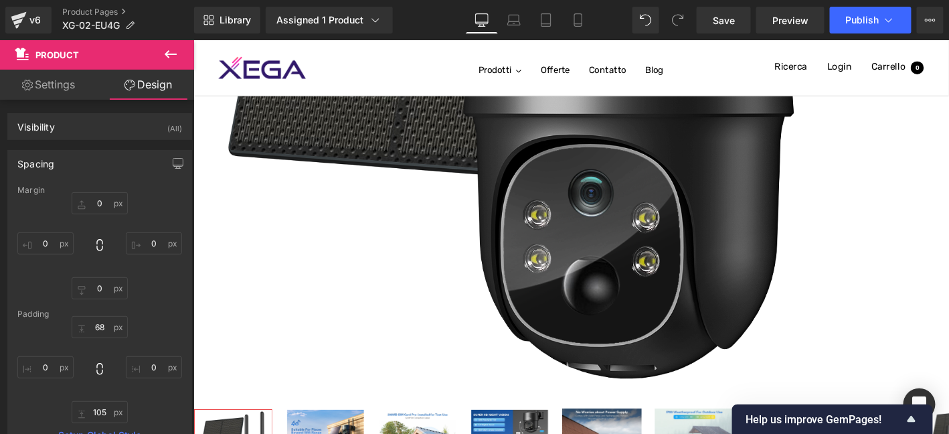
click at [174, 49] on icon at bounding box center [171, 54] width 16 height 16
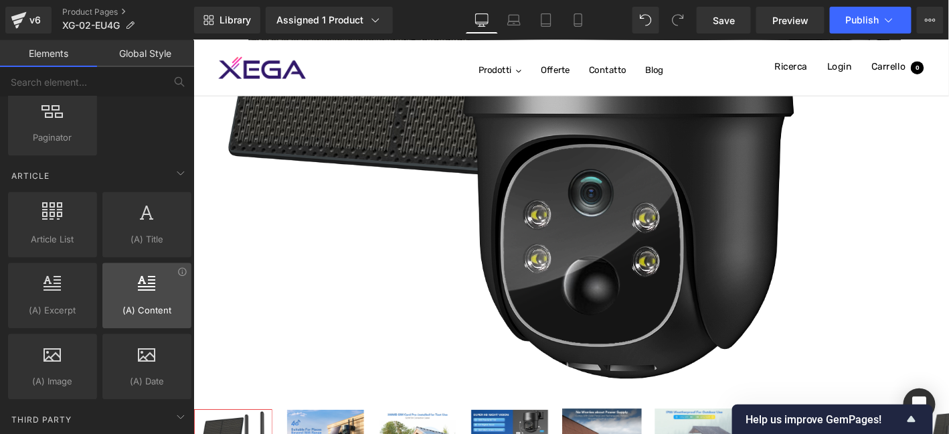
scroll to position [2664, 0]
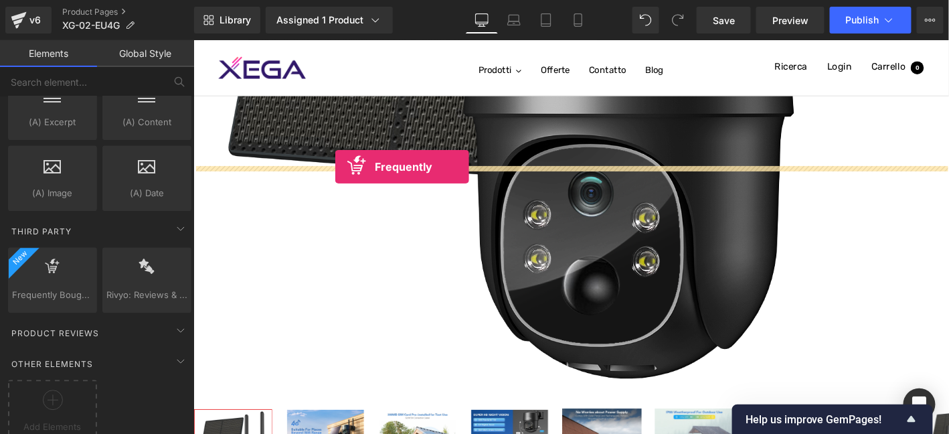
drag, startPoint x: 301, startPoint y: 292, endPoint x: 345, endPoint y: 175, distance: 124.9
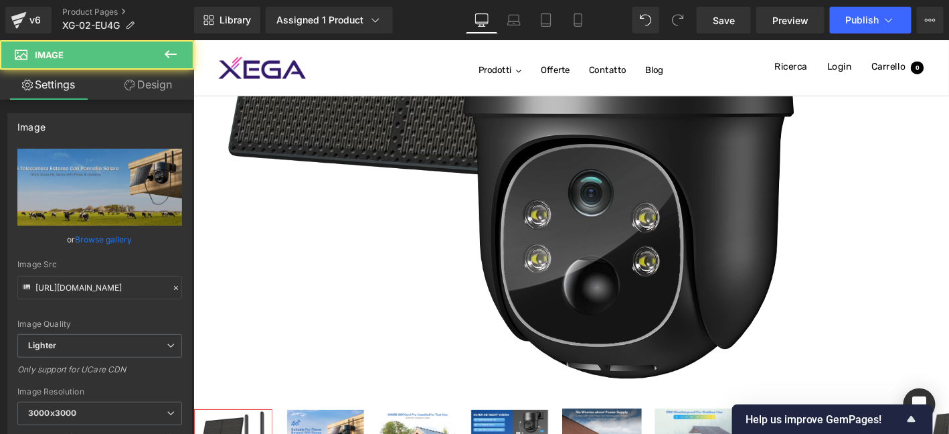
drag, startPoint x: 705, startPoint y: 230, endPoint x: 1103, endPoint y: 49, distance: 436.9
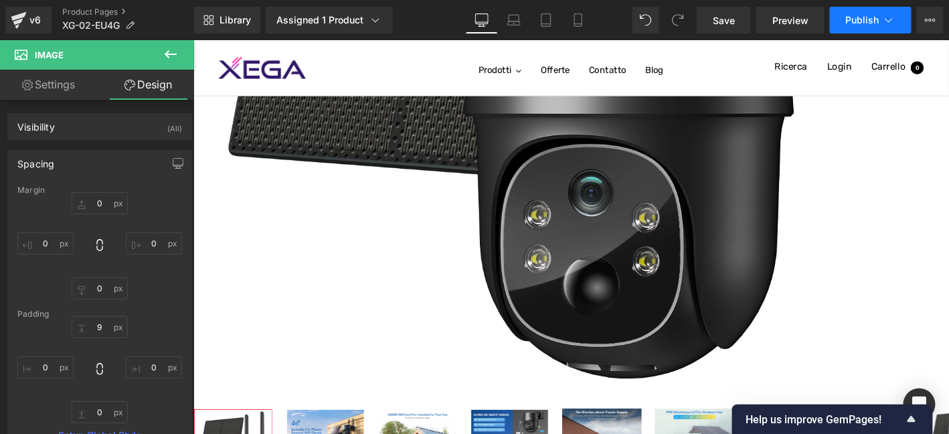
click at [863, 23] on span "Publish" at bounding box center [862, 20] width 33 height 11
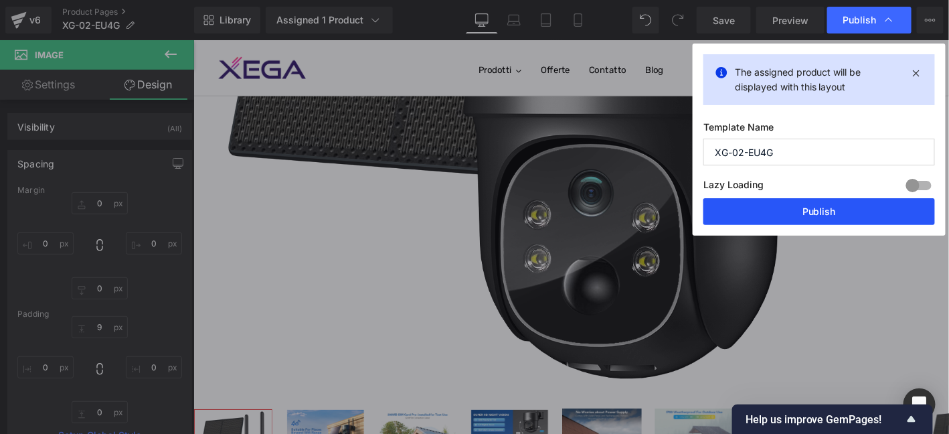
click at [868, 209] on button "Publish" at bounding box center [819, 211] width 232 height 27
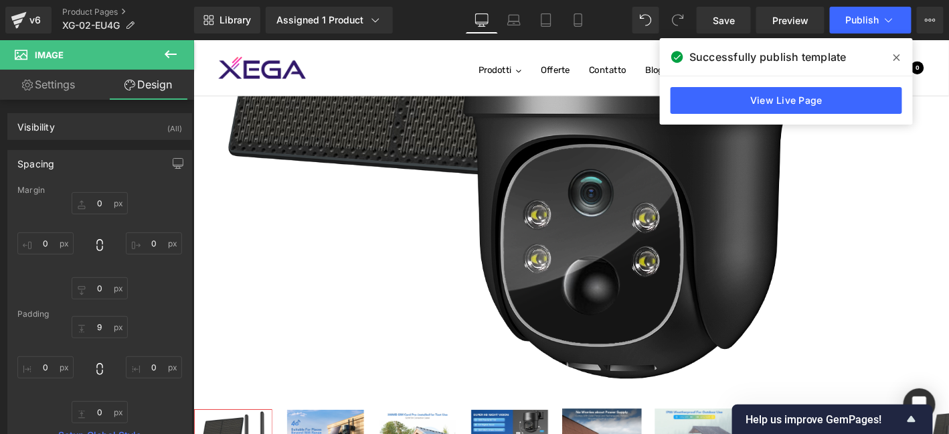
click at [193, 39] on span "Frequently Bought Together" at bounding box center [193, 39] width 0 height 0
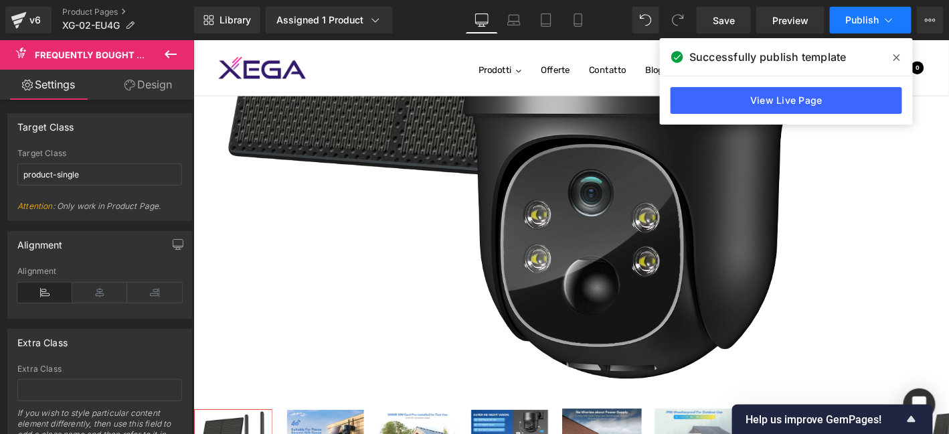
click at [879, 25] on span "Publish" at bounding box center [862, 20] width 33 height 11
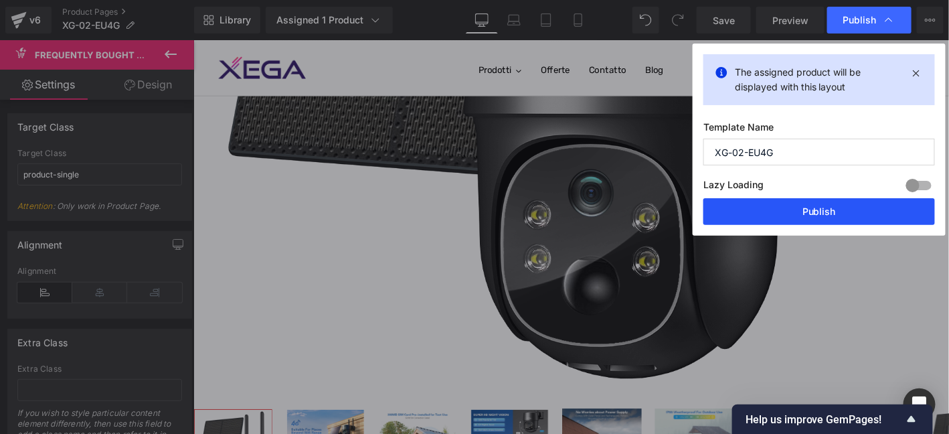
click at [895, 216] on button "Publish" at bounding box center [819, 211] width 232 height 27
